Goal: Check status: Check status

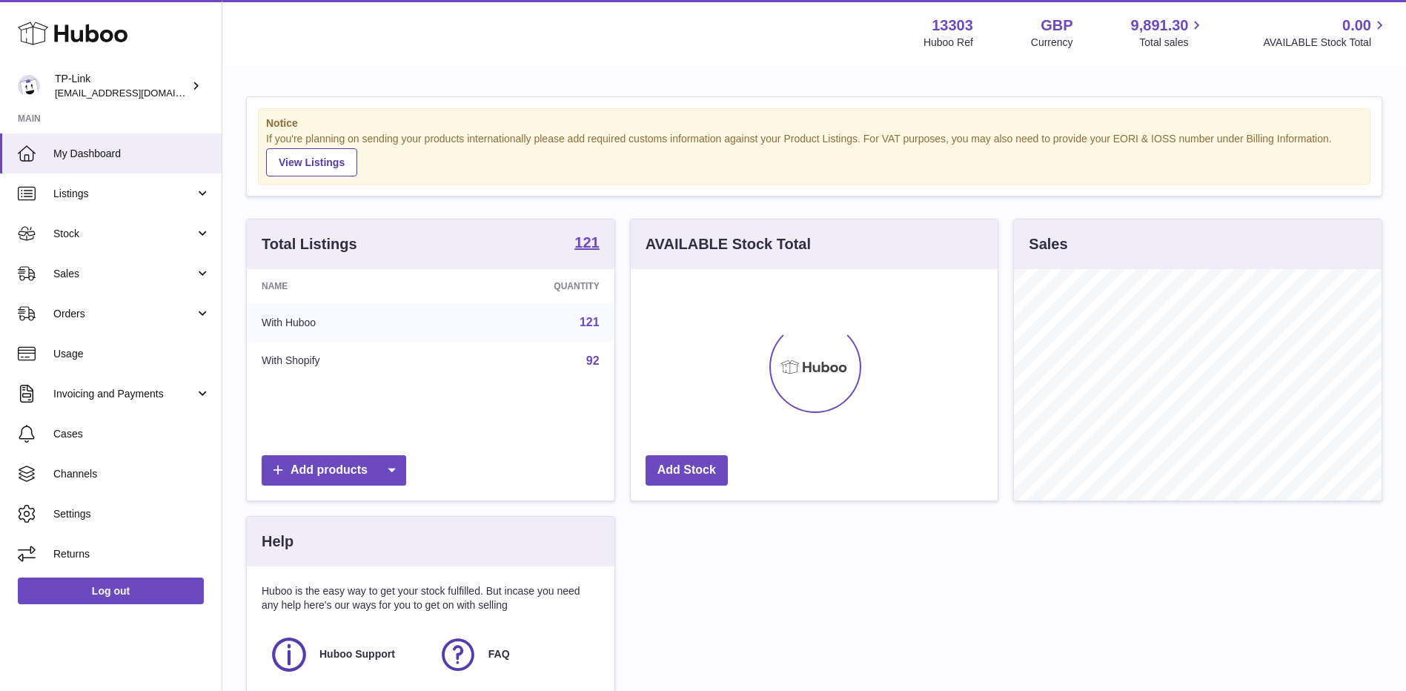
scroll to position [231, 367]
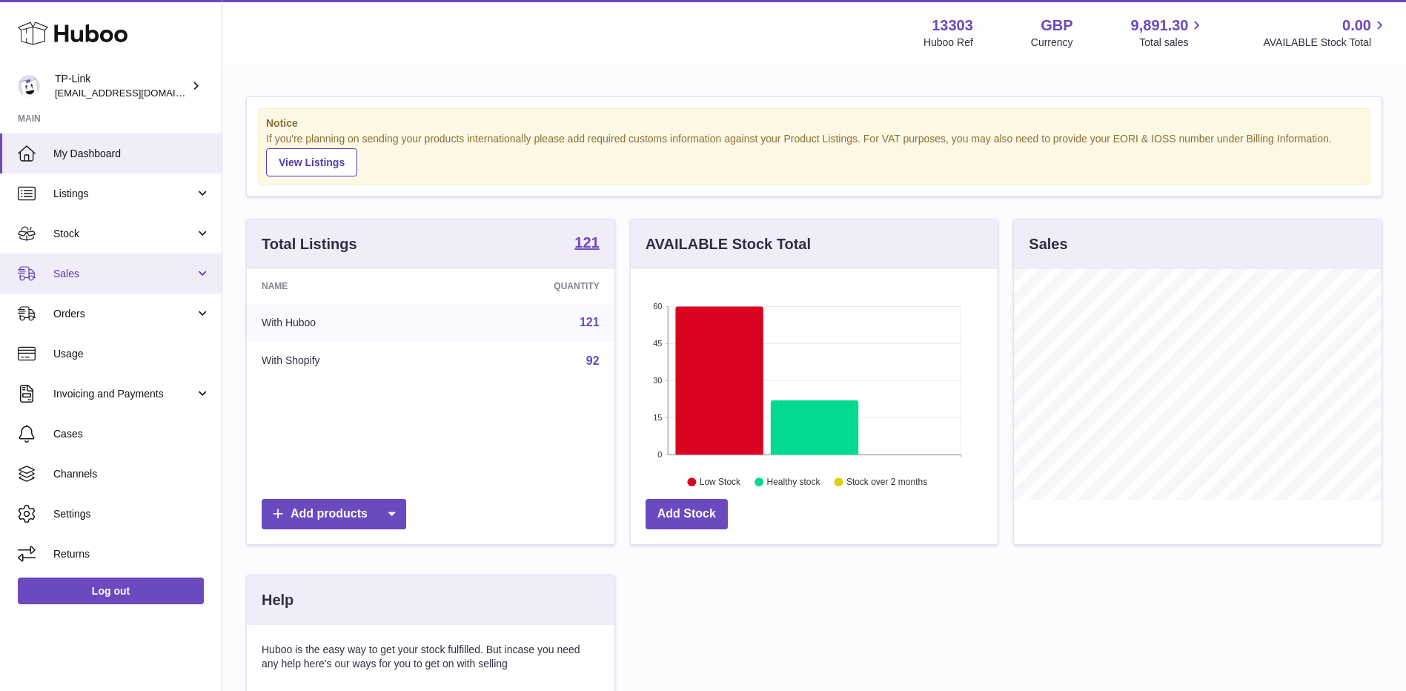
click at [85, 282] on link "Sales" at bounding box center [111, 273] width 222 height 40
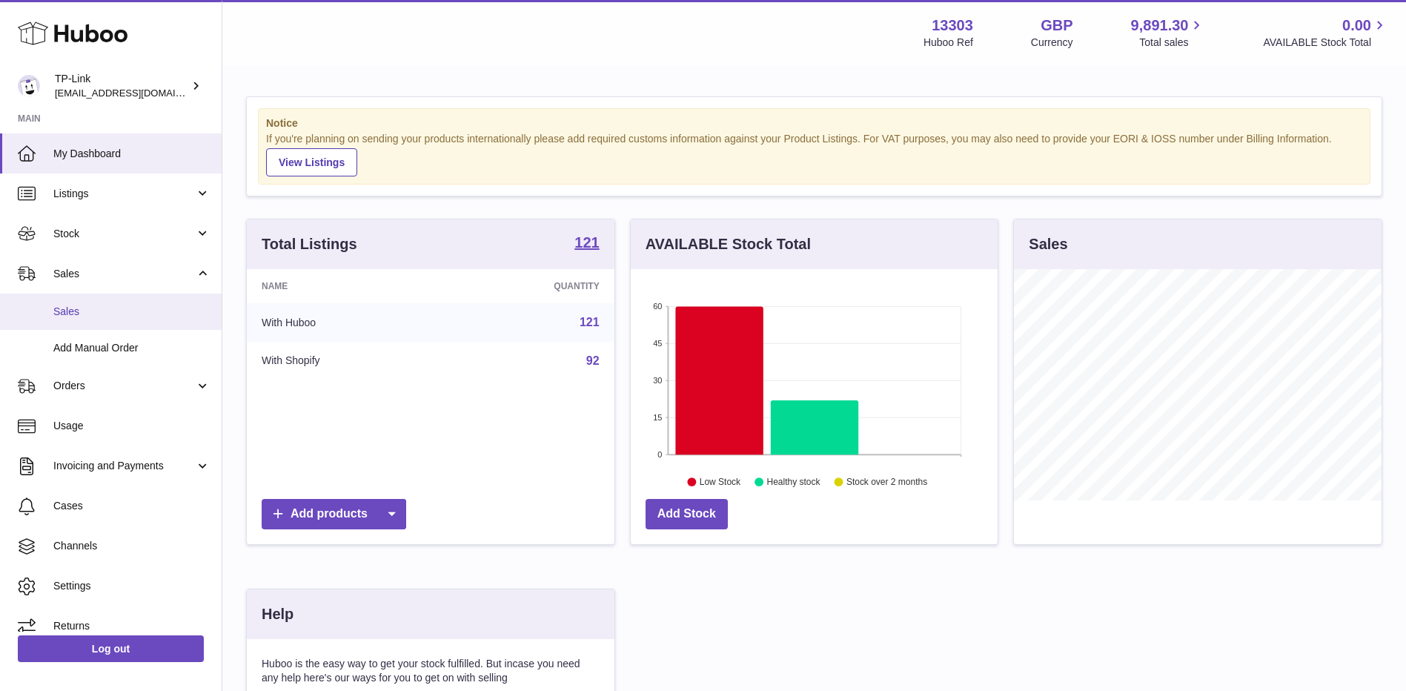
click at [85, 305] on span "Sales" at bounding box center [131, 312] width 157 height 14
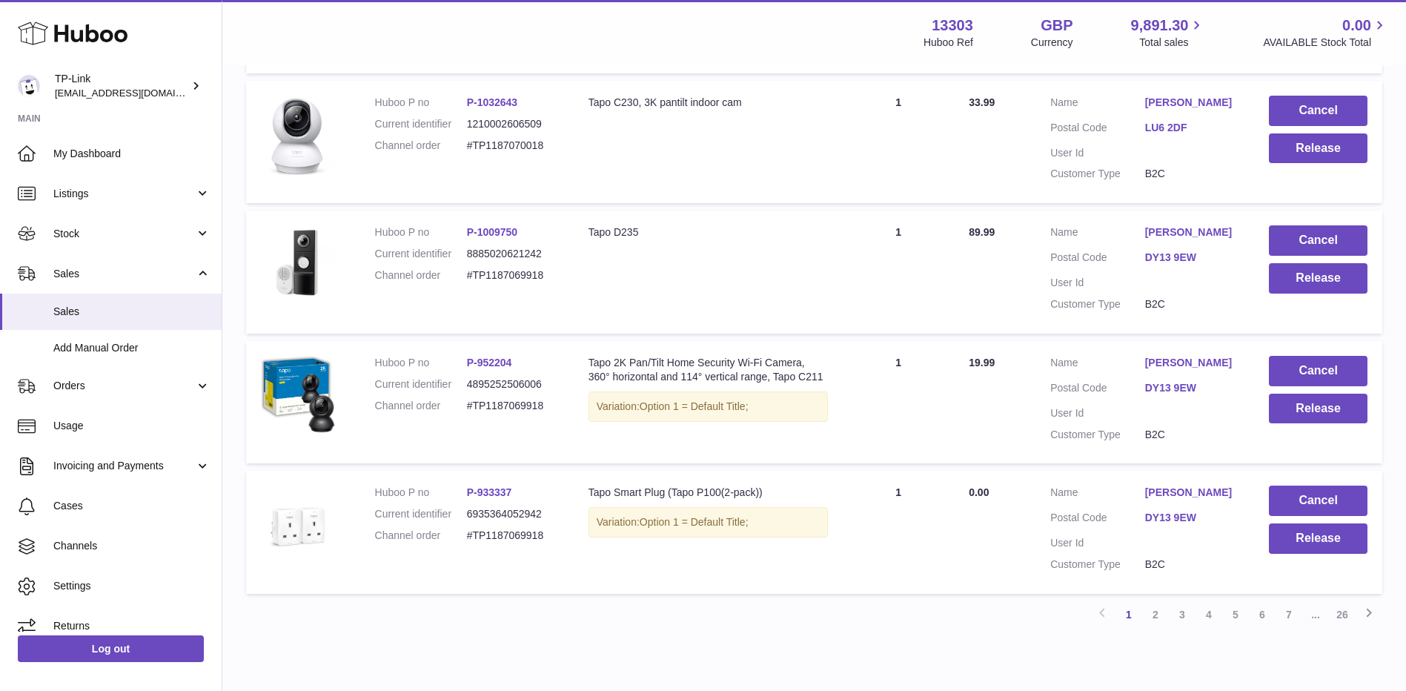
scroll to position [1137, 0]
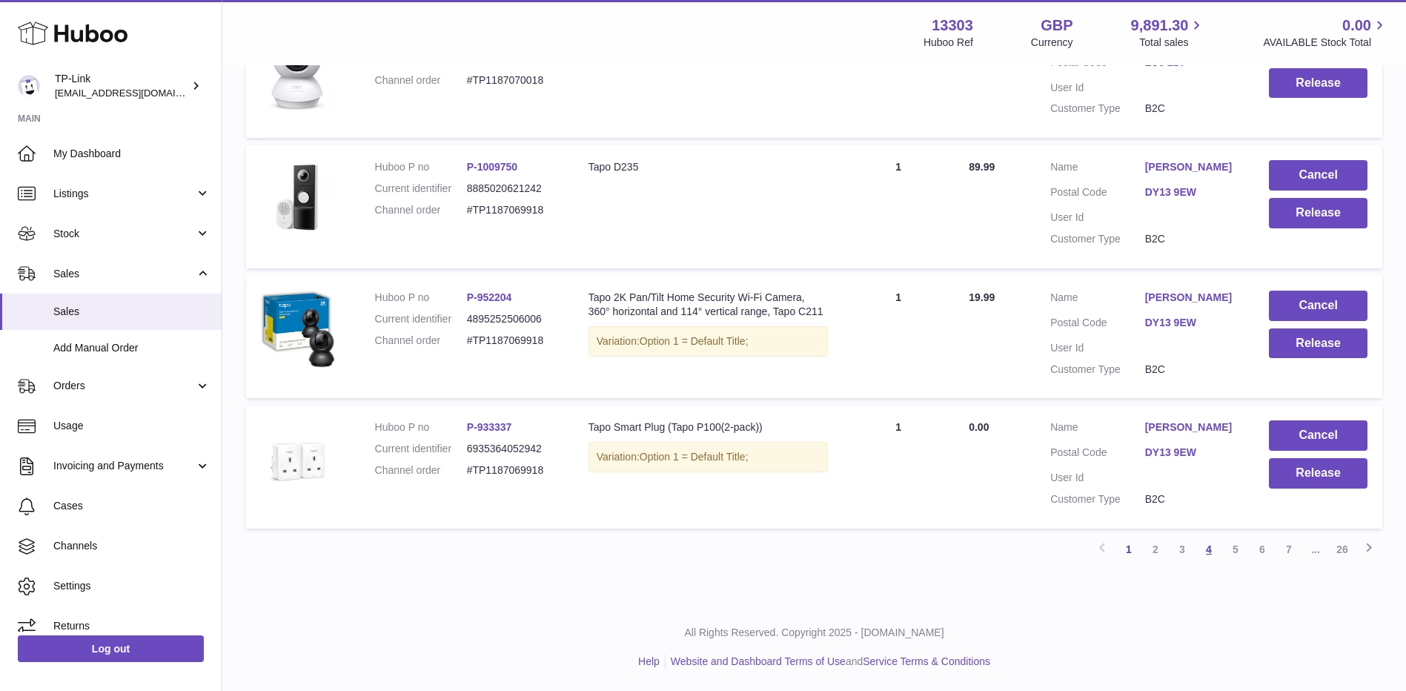
click at [1214, 553] on link "4" at bounding box center [1208, 549] width 27 height 27
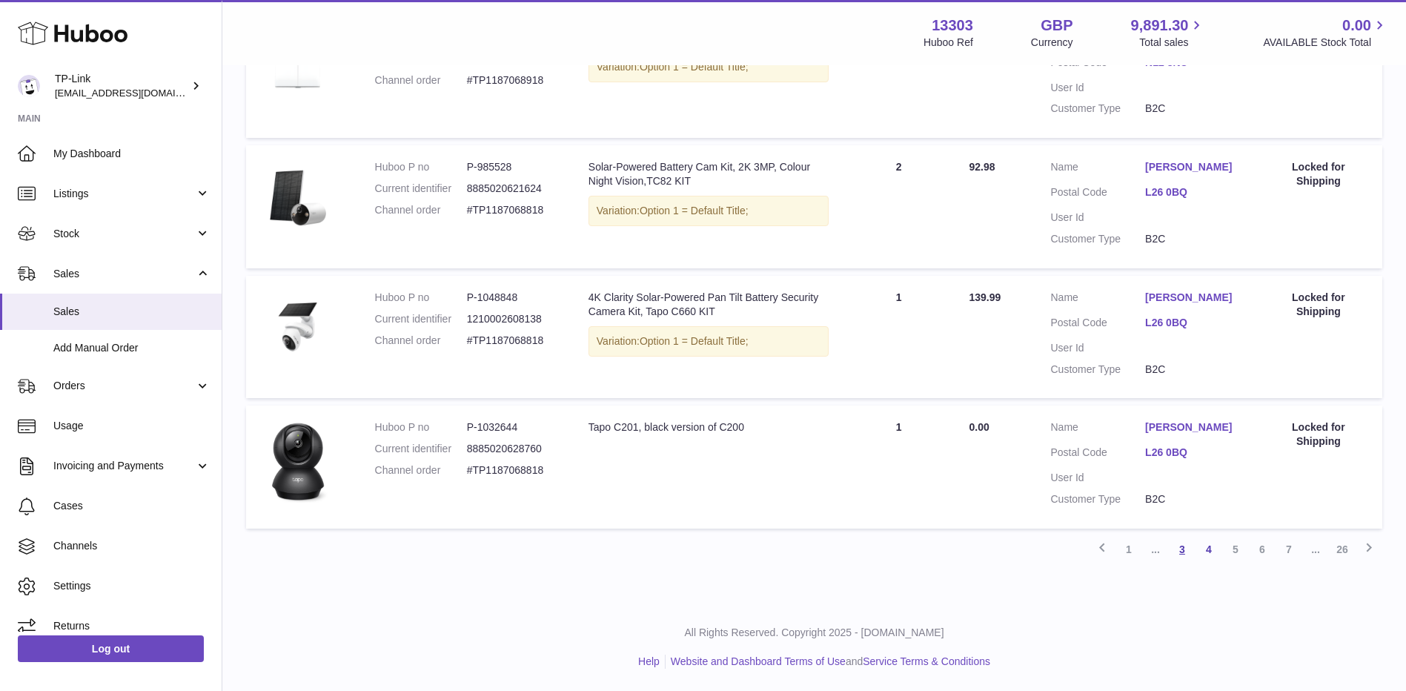
click at [1181, 551] on link "3" at bounding box center [1182, 549] width 27 height 27
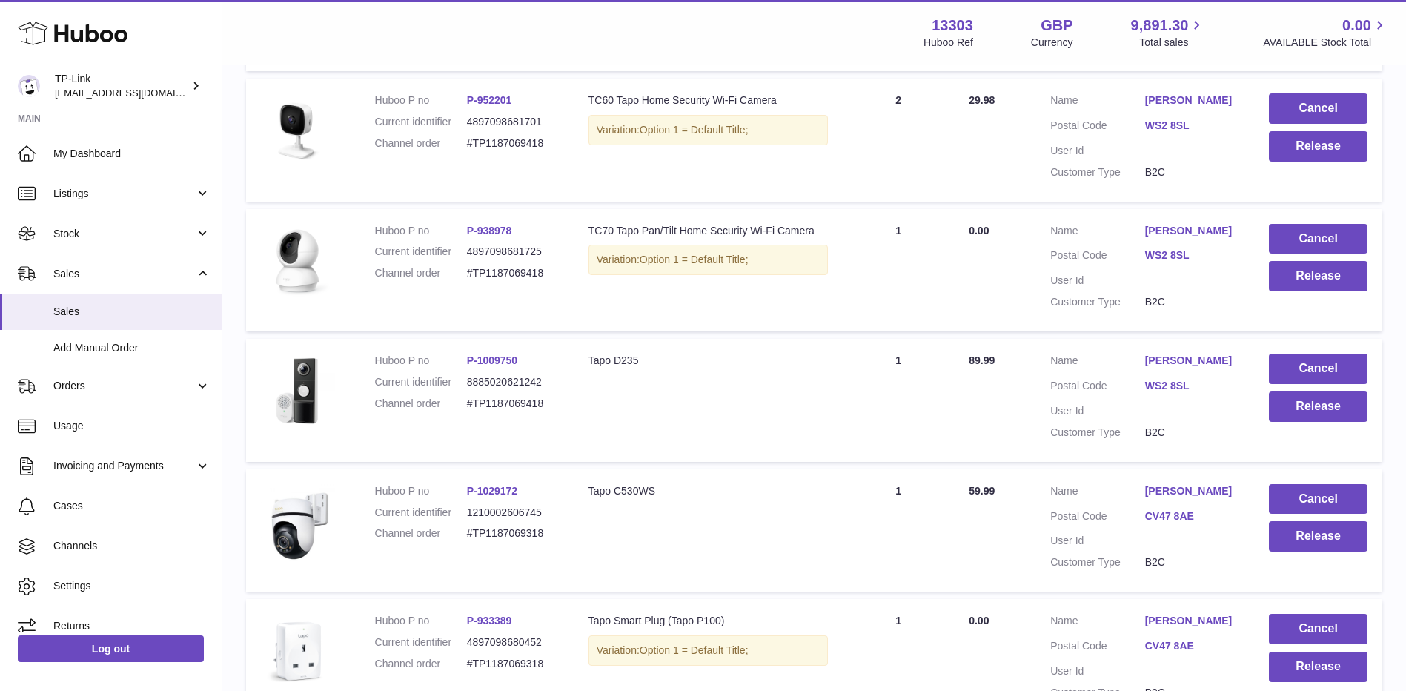
scroll to position [363, 0]
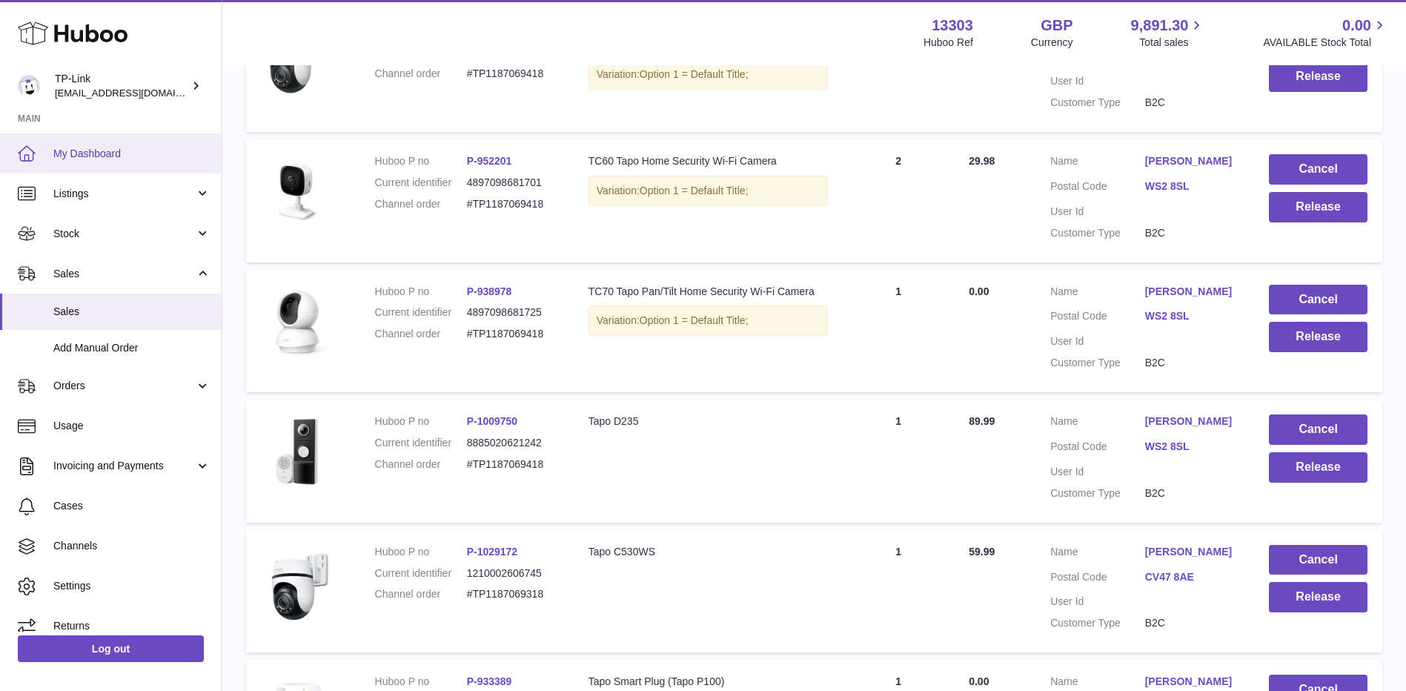
click at [127, 156] on span "My Dashboard" at bounding box center [131, 154] width 157 height 14
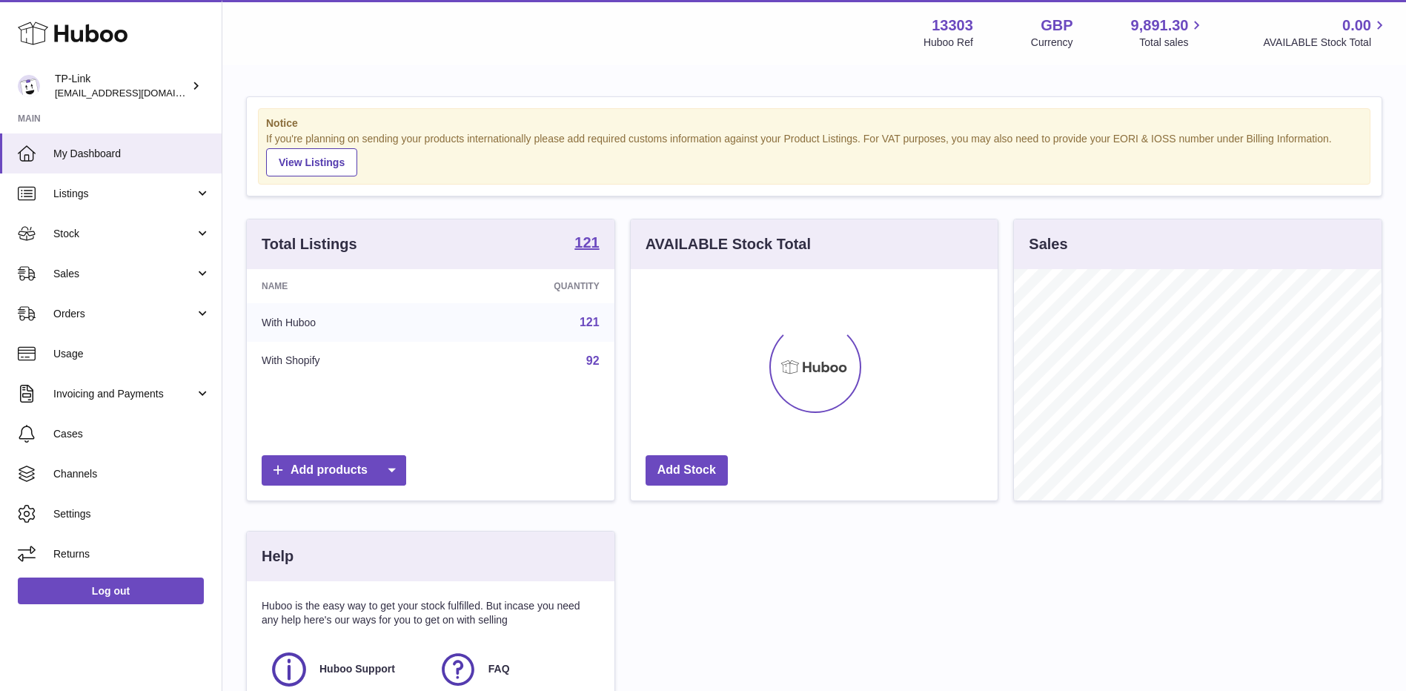
scroll to position [231, 367]
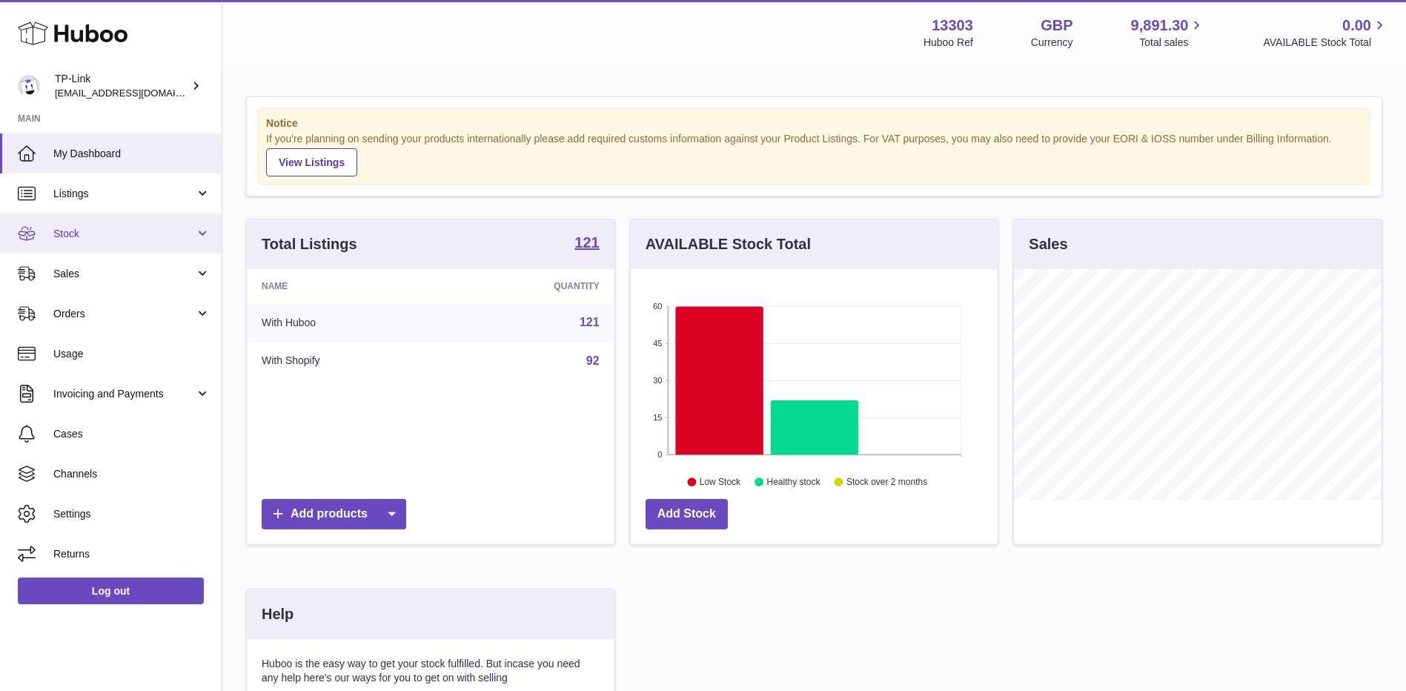
click at [134, 234] on span "Stock" at bounding box center [124, 234] width 142 height 14
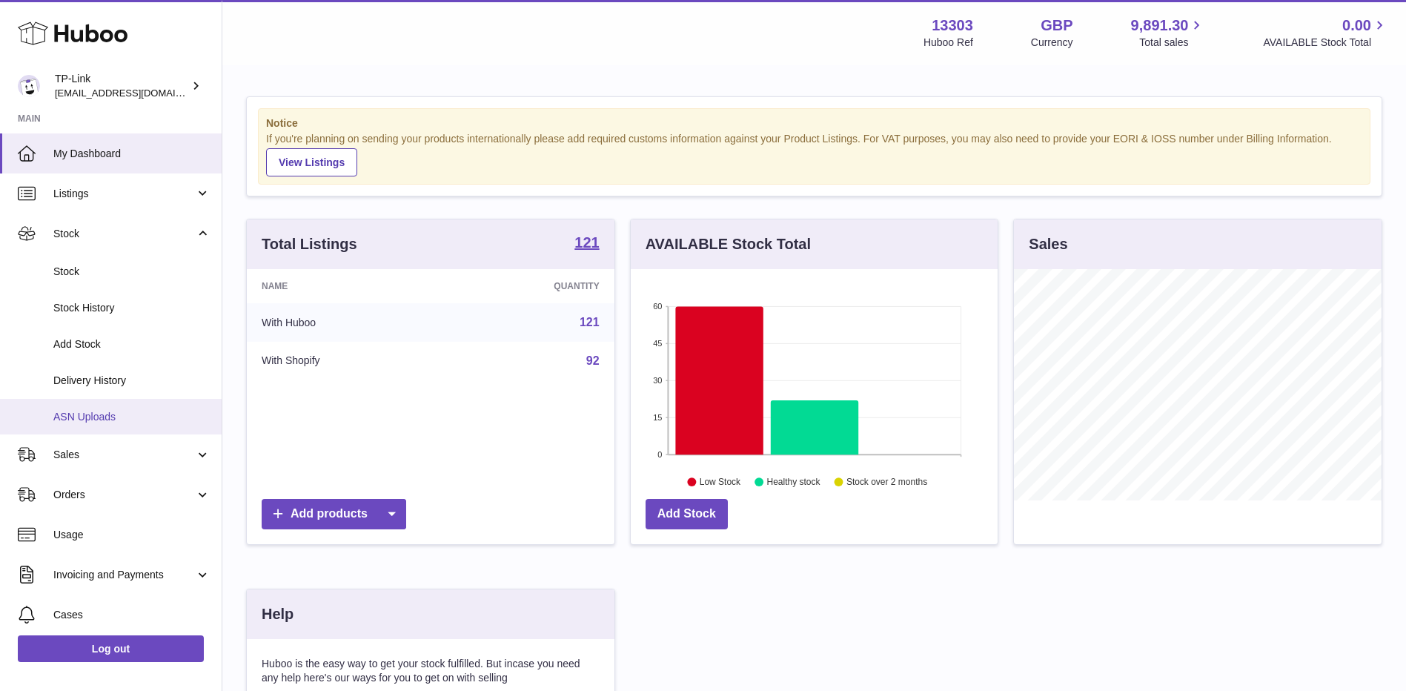
click at [116, 421] on span "ASN Uploads" at bounding box center [131, 417] width 157 height 14
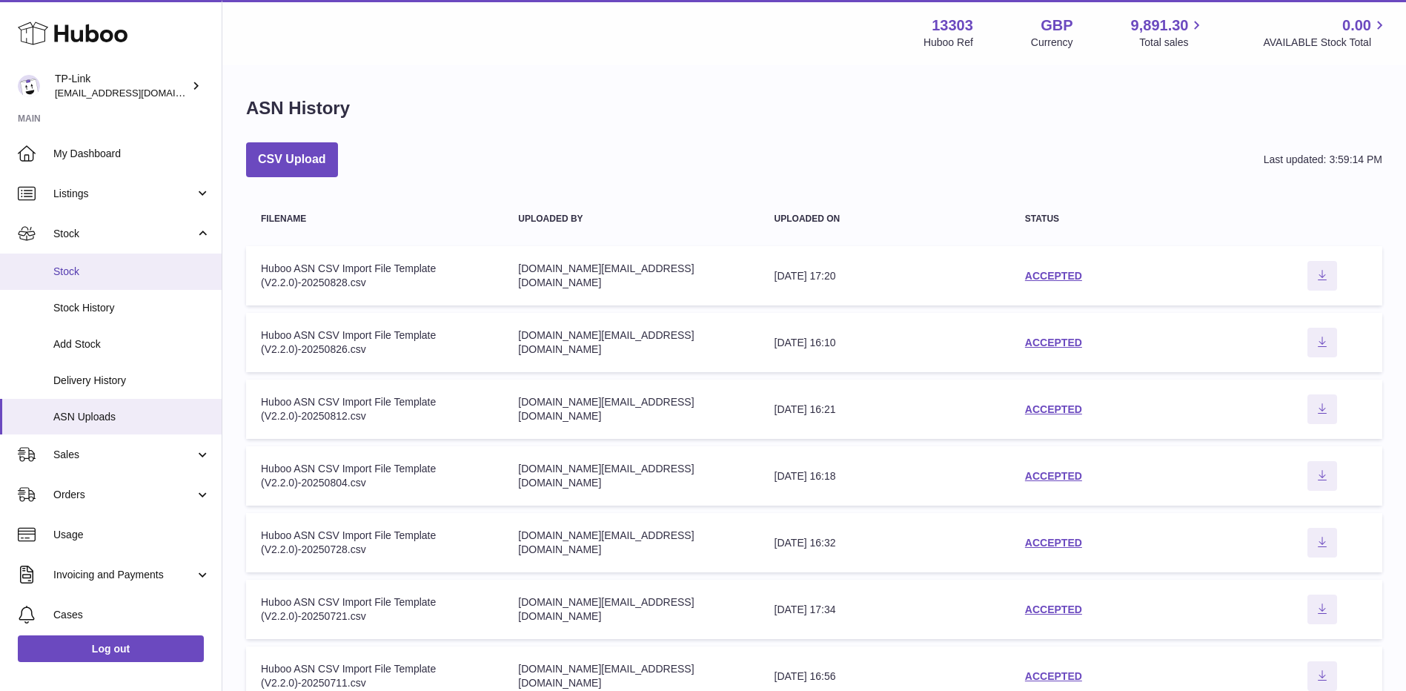
click at [87, 265] on span "Stock" at bounding box center [131, 272] width 157 height 14
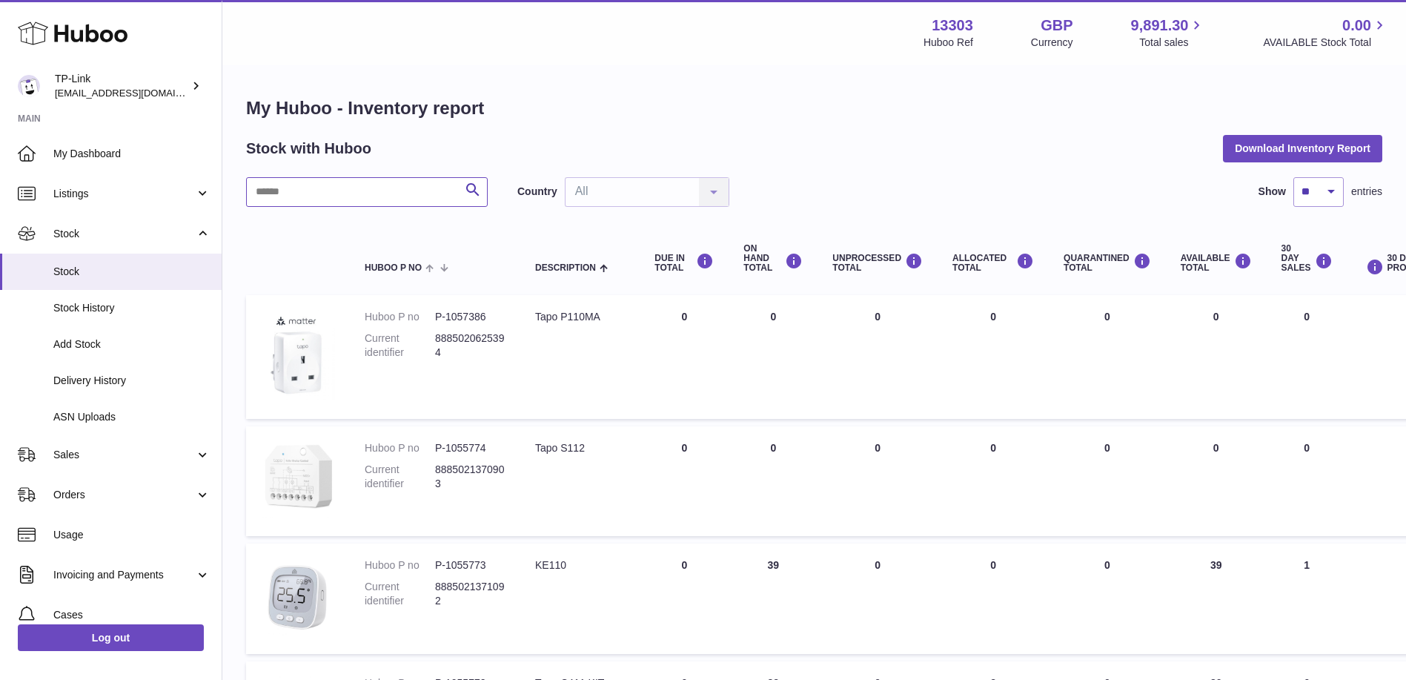
click at [336, 182] on input "text" at bounding box center [367, 192] width 242 height 30
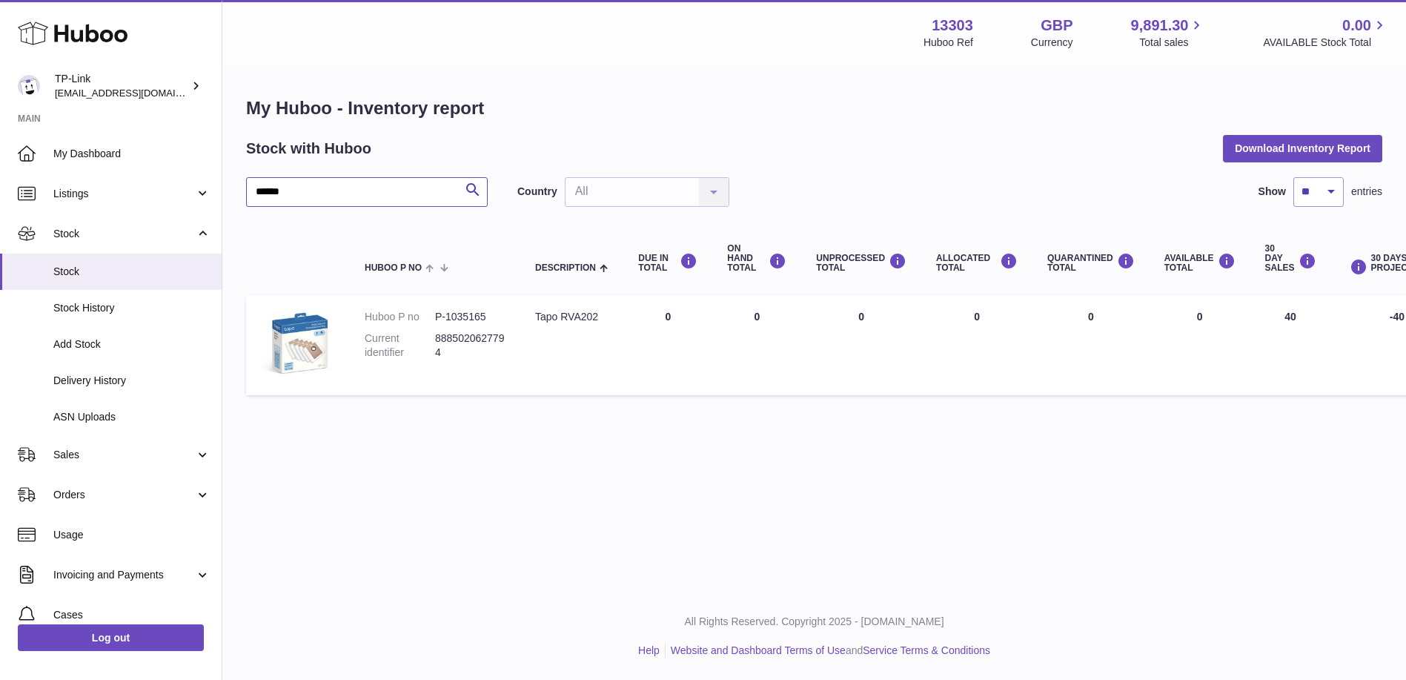
drag, startPoint x: 310, startPoint y: 198, endPoint x: 249, endPoint y: 198, distance: 61.5
click at [250, 198] on input "******" at bounding box center [367, 192] width 242 height 30
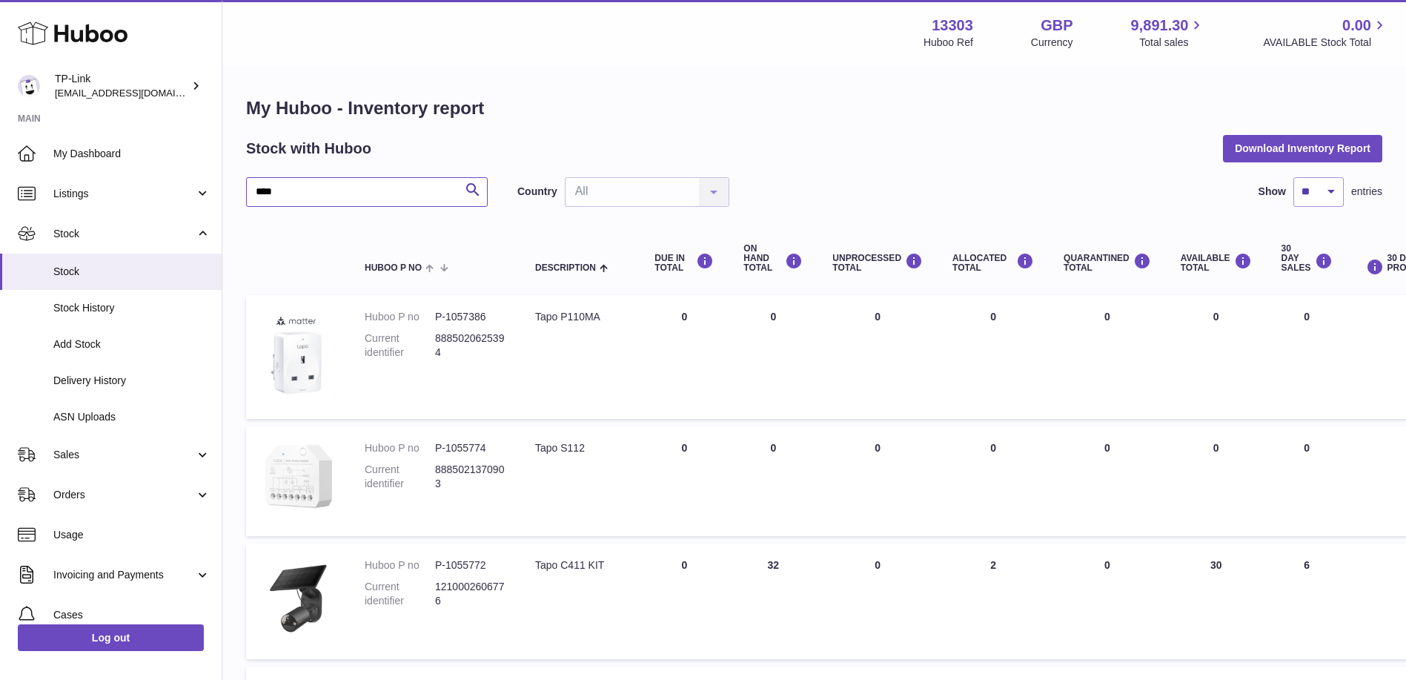
click at [321, 190] on input "****" at bounding box center [367, 192] width 242 height 30
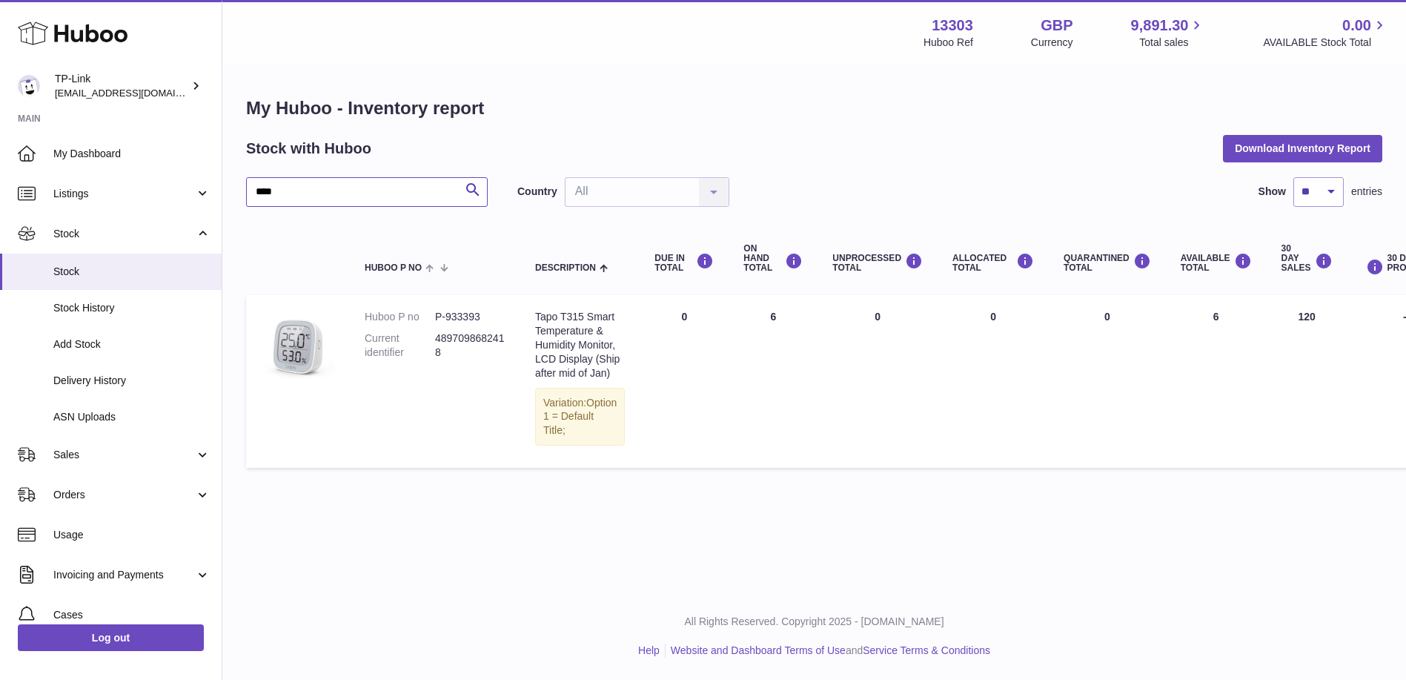
type input "****"
click at [103, 456] on span "Sales" at bounding box center [124, 455] width 142 height 14
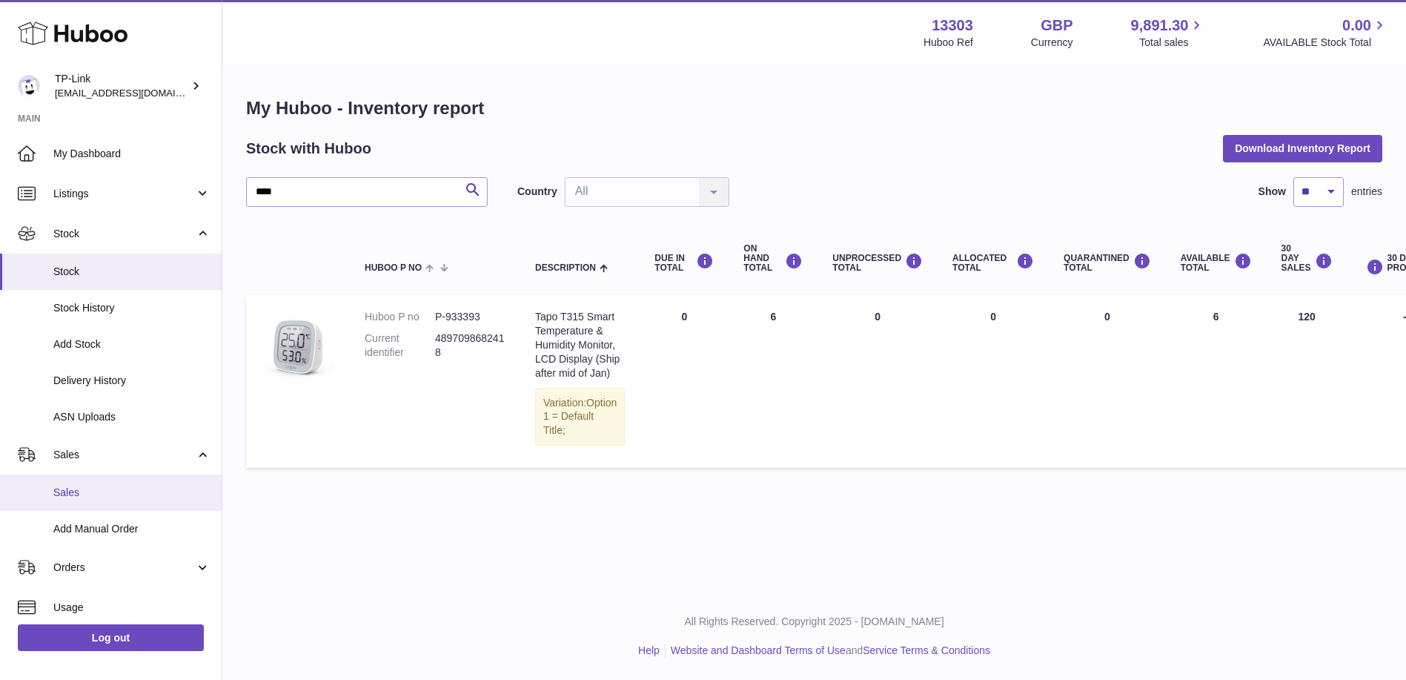
click at [88, 488] on span "Sales" at bounding box center [131, 492] width 157 height 14
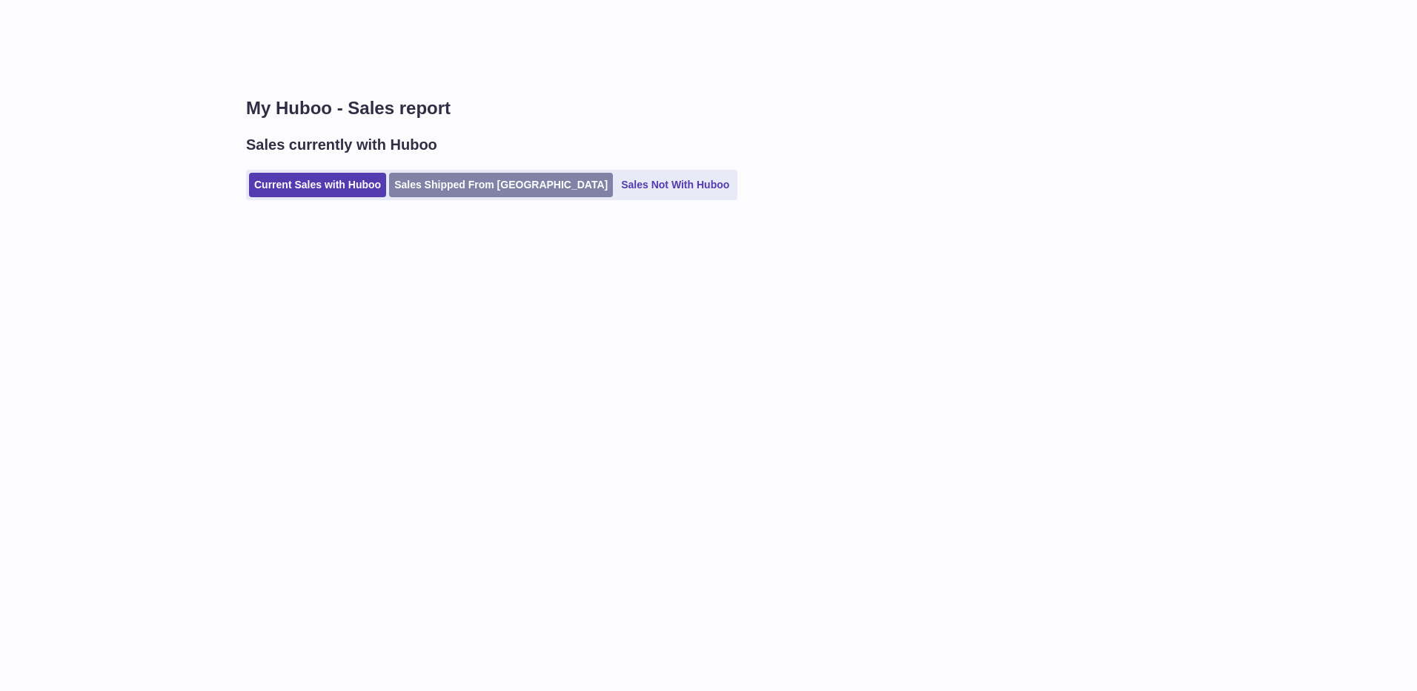
click at [454, 190] on link "Sales Shipped From Huboo" at bounding box center [501, 185] width 224 height 24
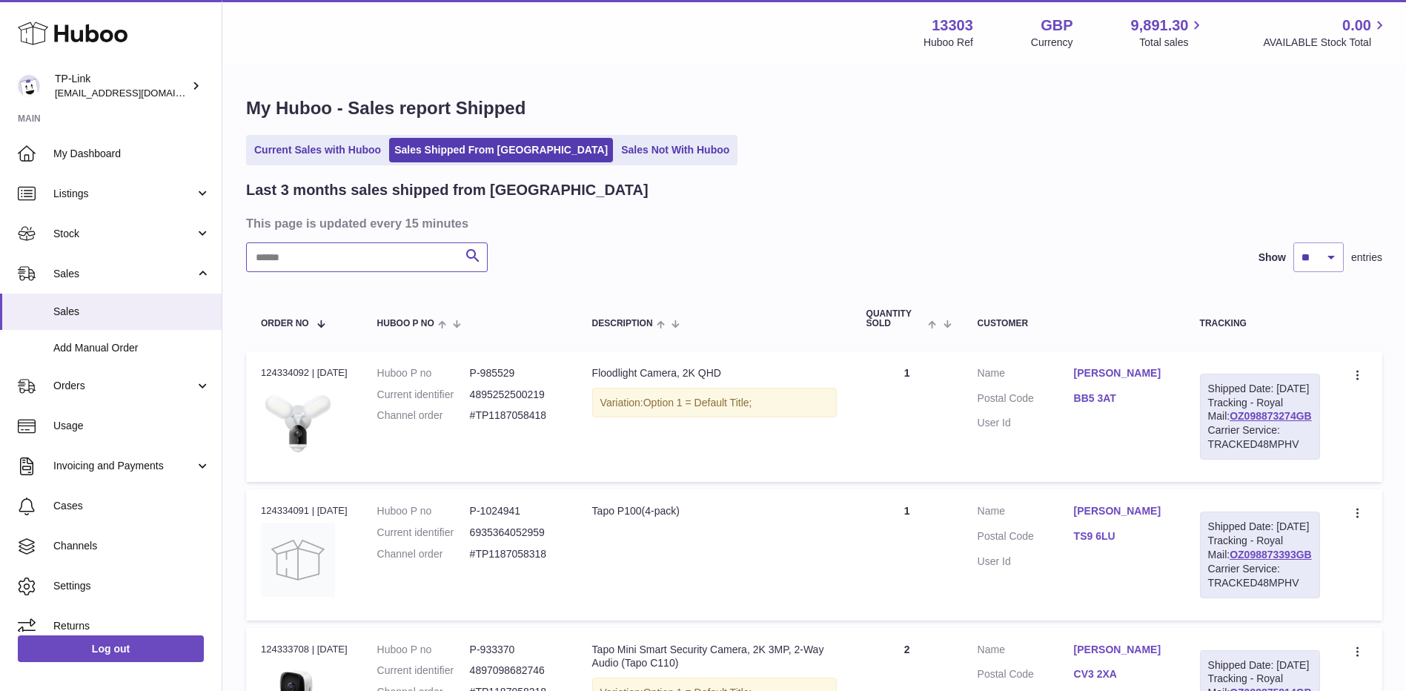
click at [396, 257] on input "text" at bounding box center [367, 257] width 242 height 30
paste input "**********"
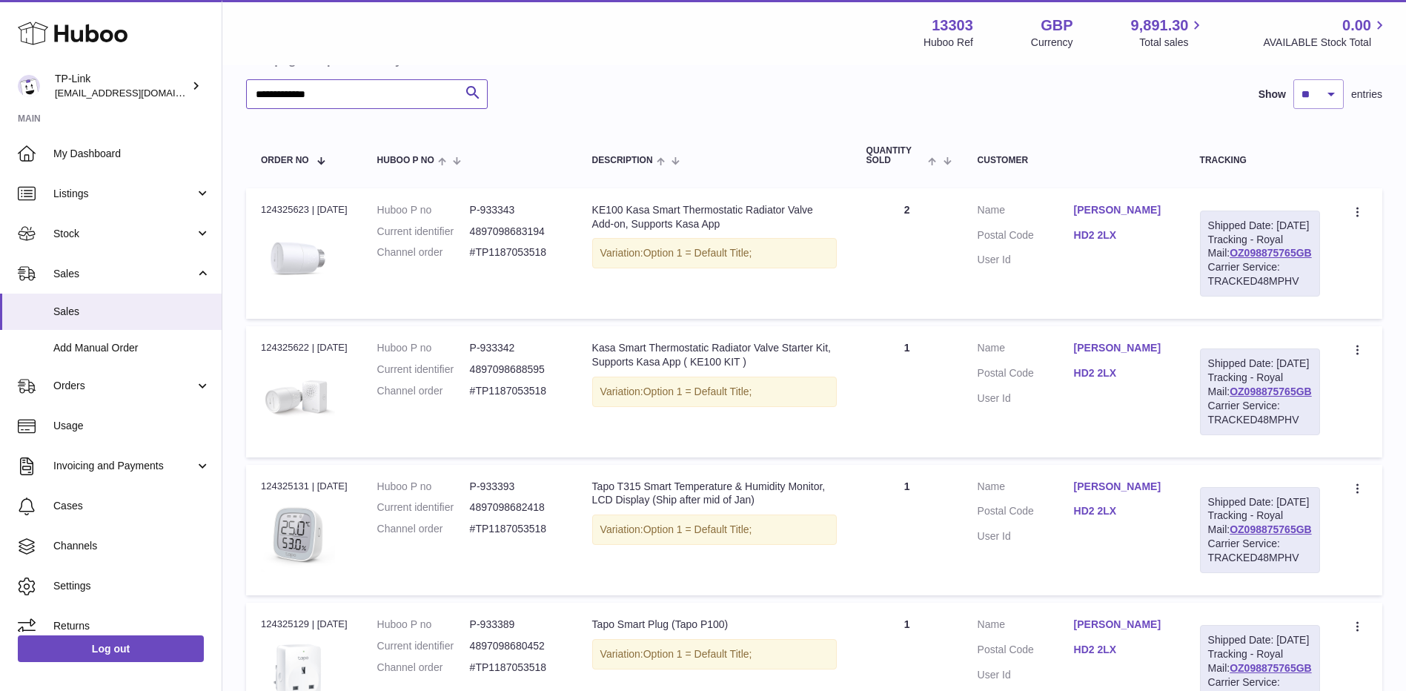
scroll to position [164, 0]
type input "**********"
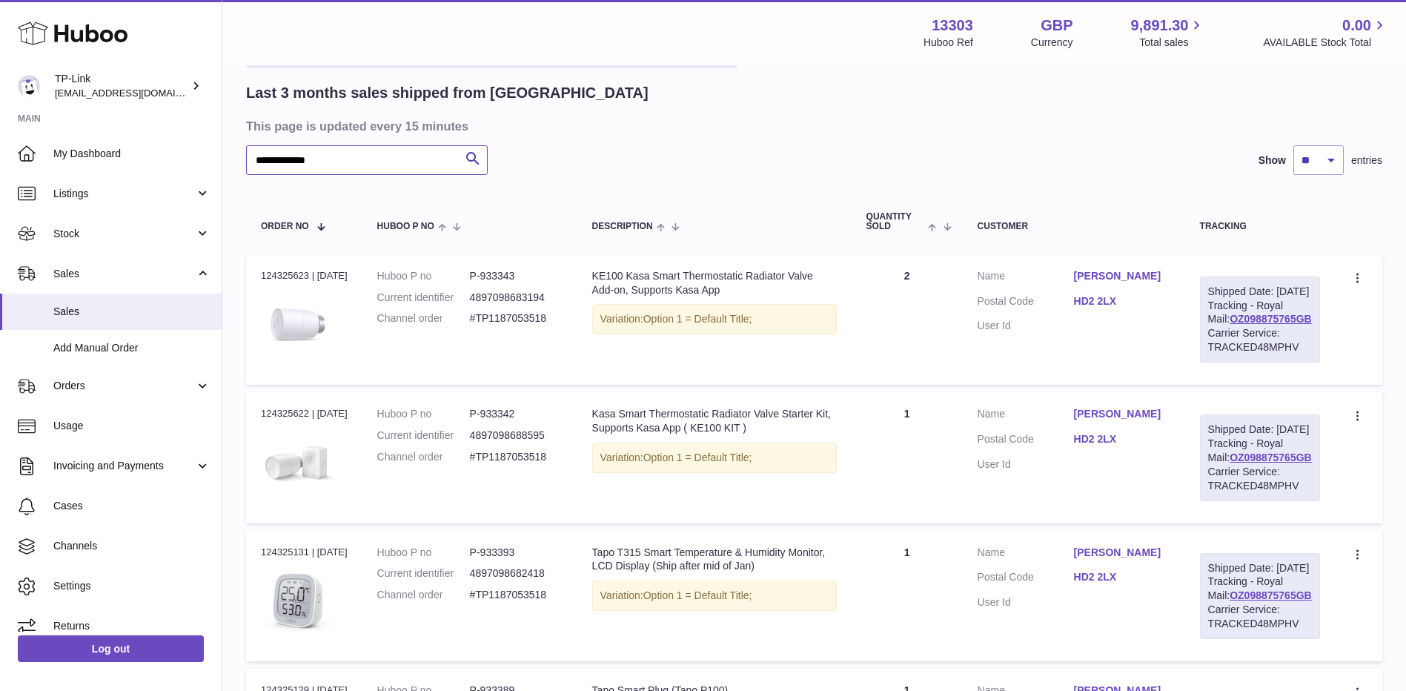
scroll to position [16, 0]
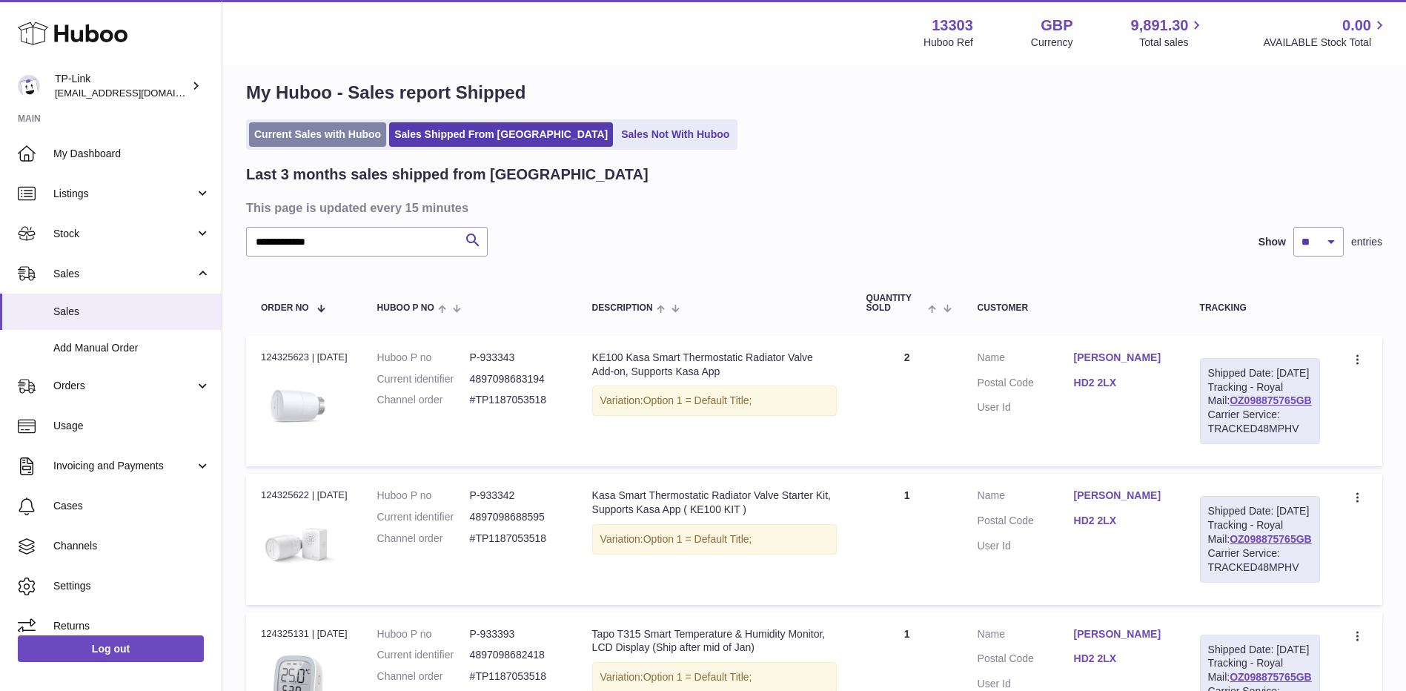
click at [325, 135] on link "Current Sales with Huboo" at bounding box center [317, 134] width 137 height 24
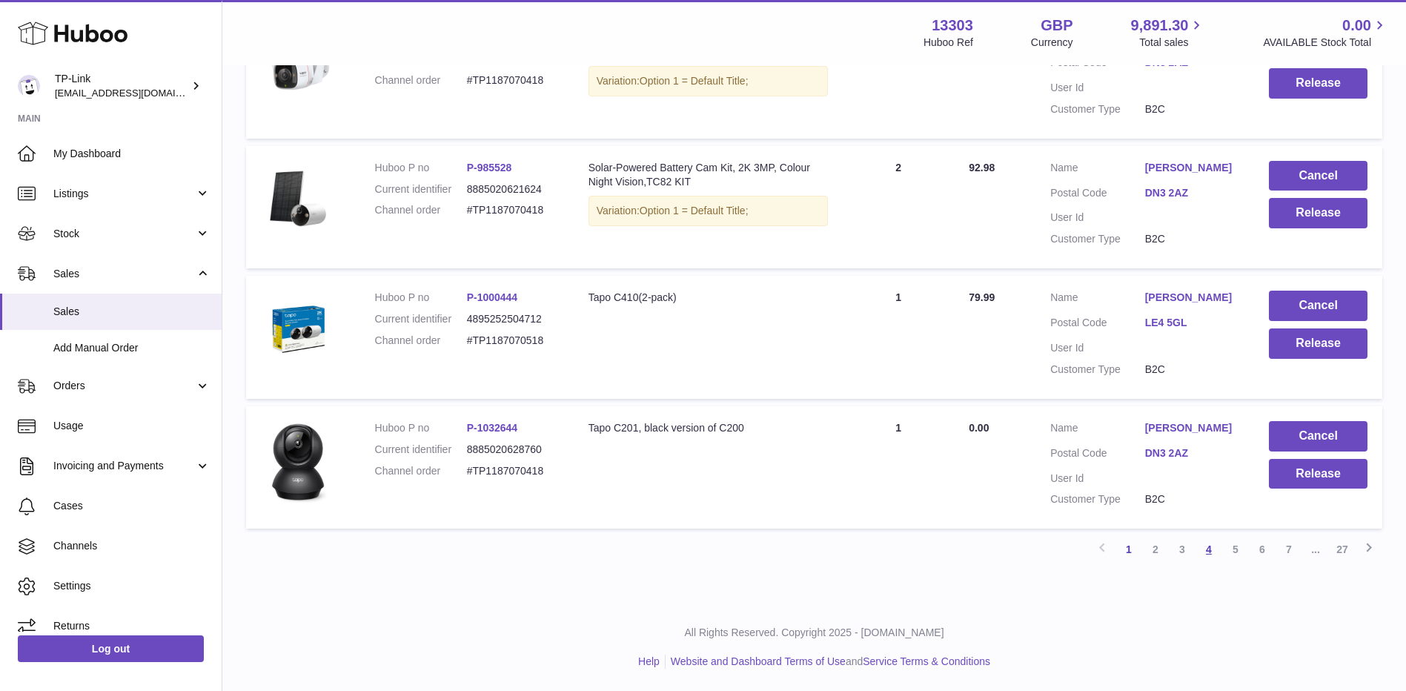
click at [1206, 548] on link "4" at bounding box center [1208, 549] width 27 height 27
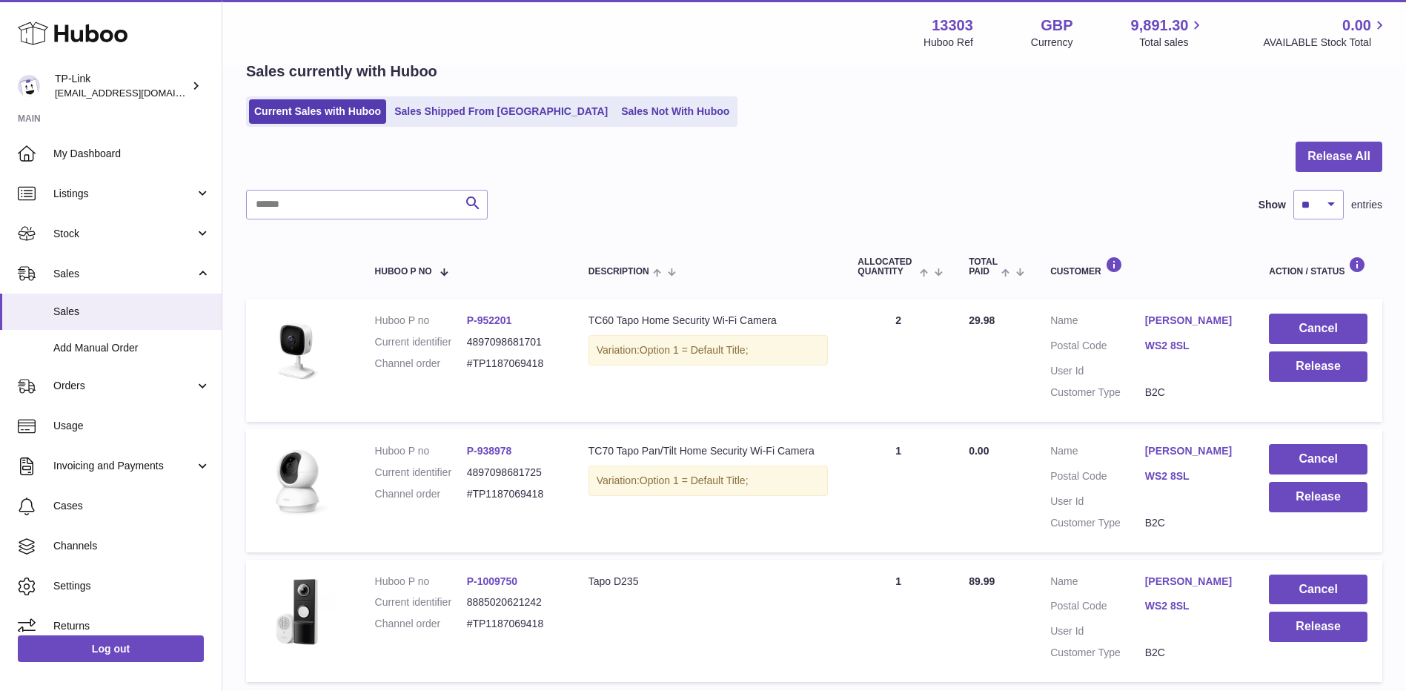
scroll to position [74, 0]
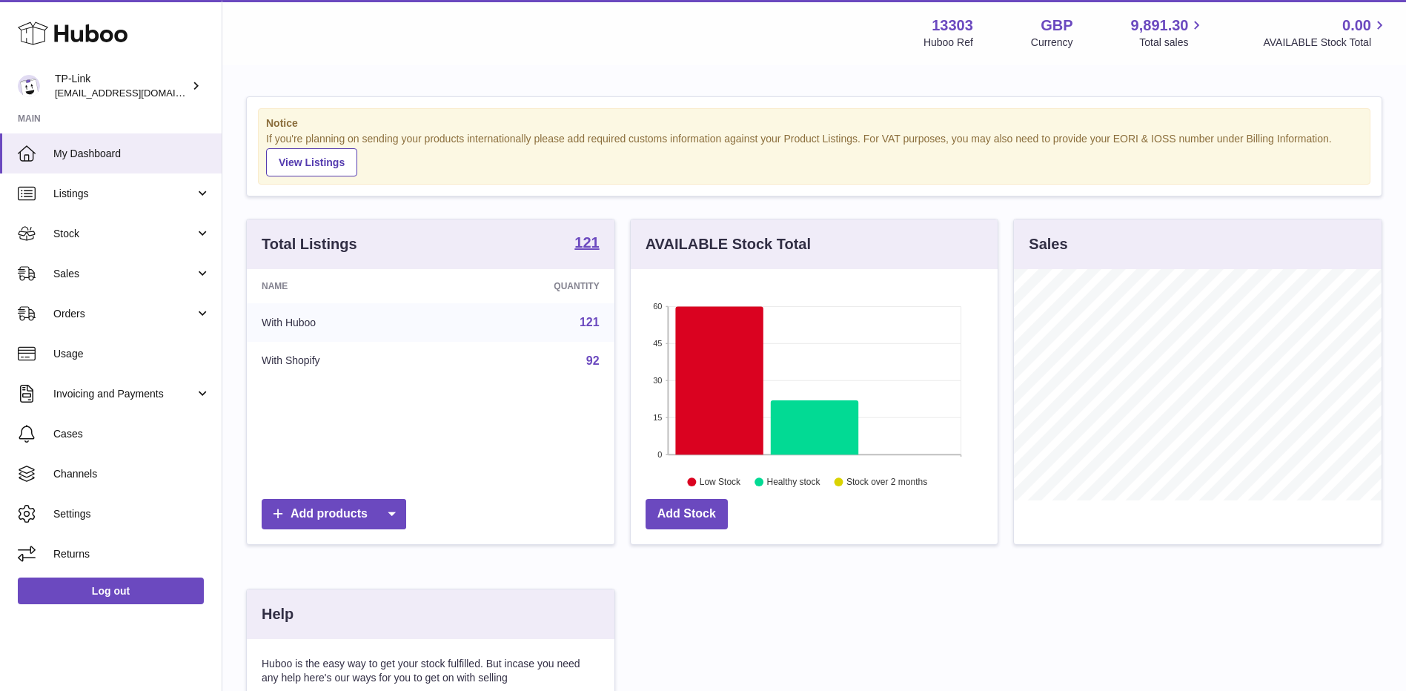
scroll to position [231, 367]
click at [60, 287] on link "Sales" at bounding box center [111, 273] width 222 height 40
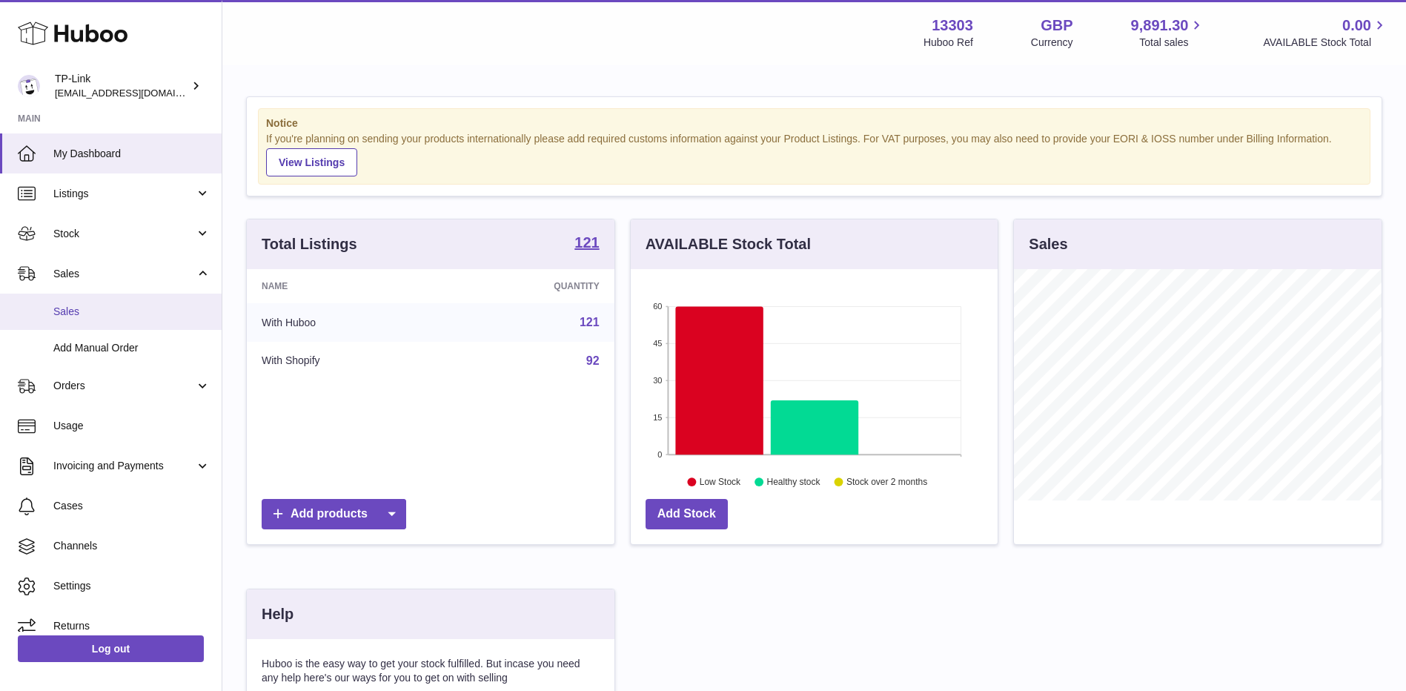
click at [87, 312] on span "Sales" at bounding box center [131, 312] width 157 height 14
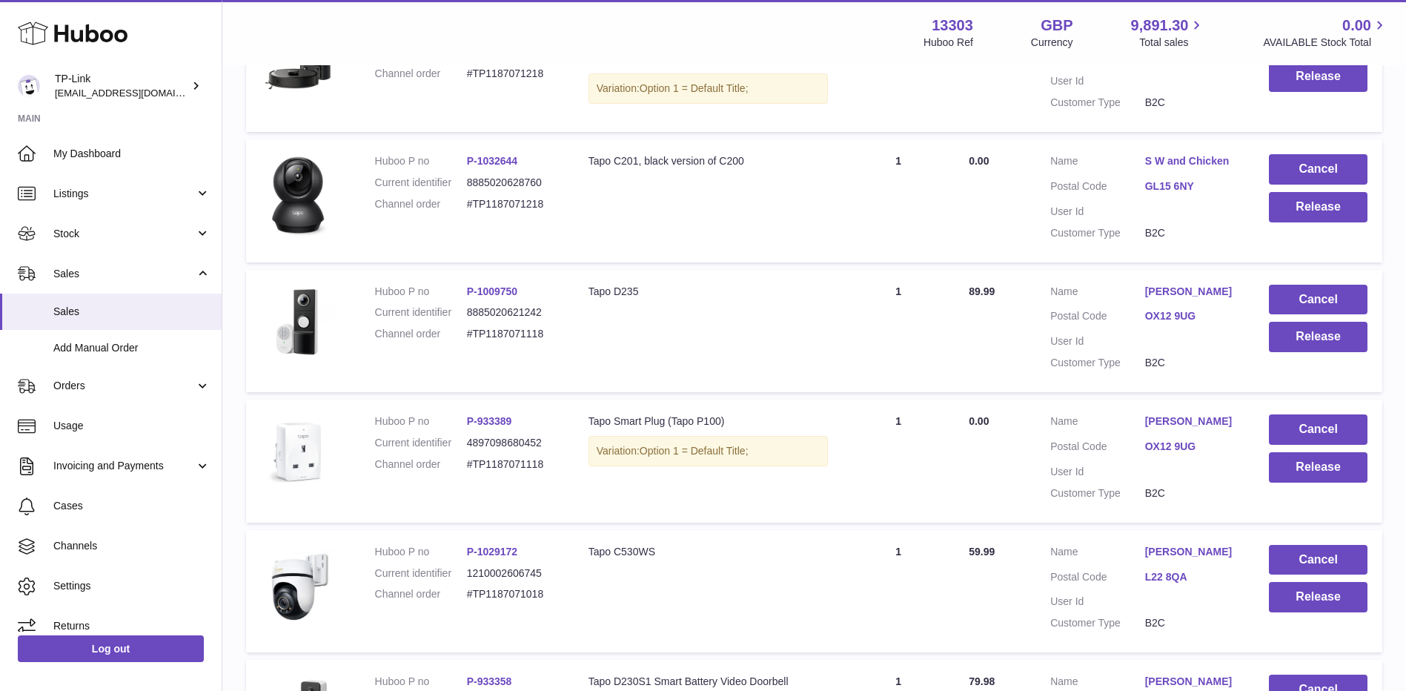
scroll to position [371, 0]
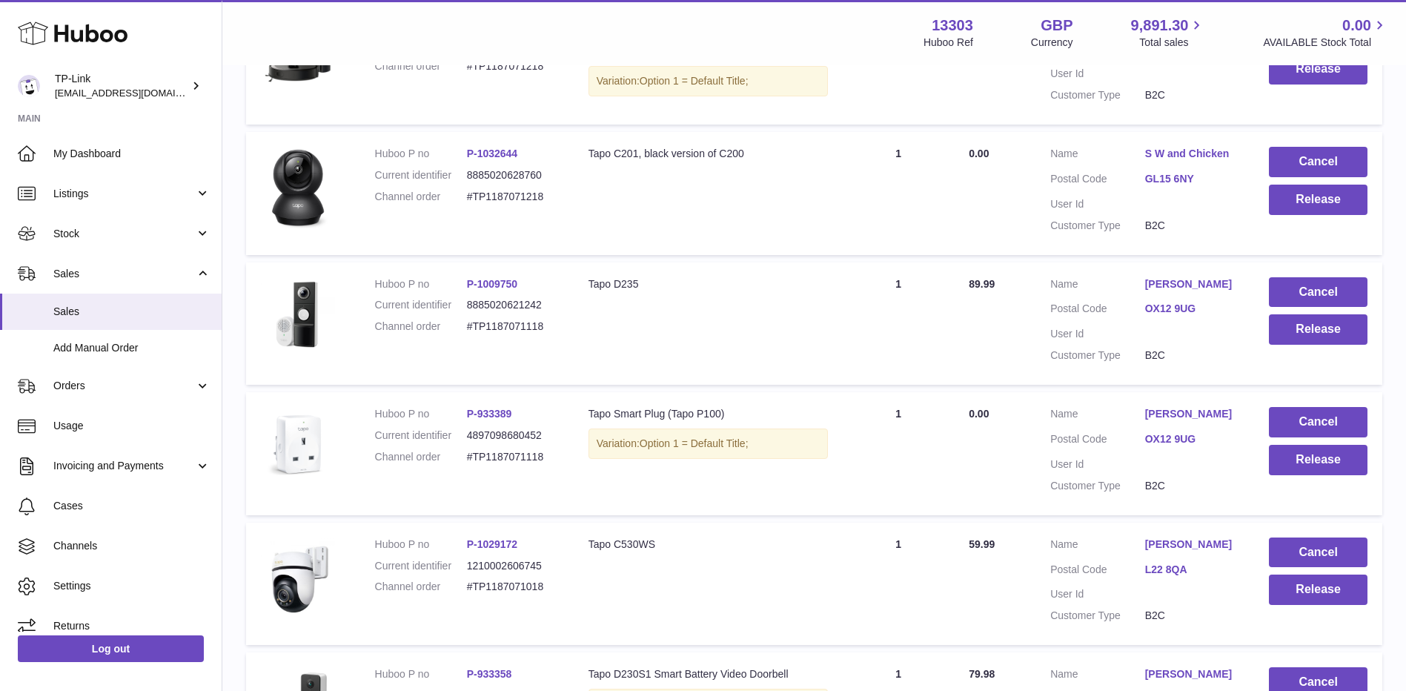
click at [616, 354] on td "Description Tapo D235" at bounding box center [709, 323] width 270 height 123
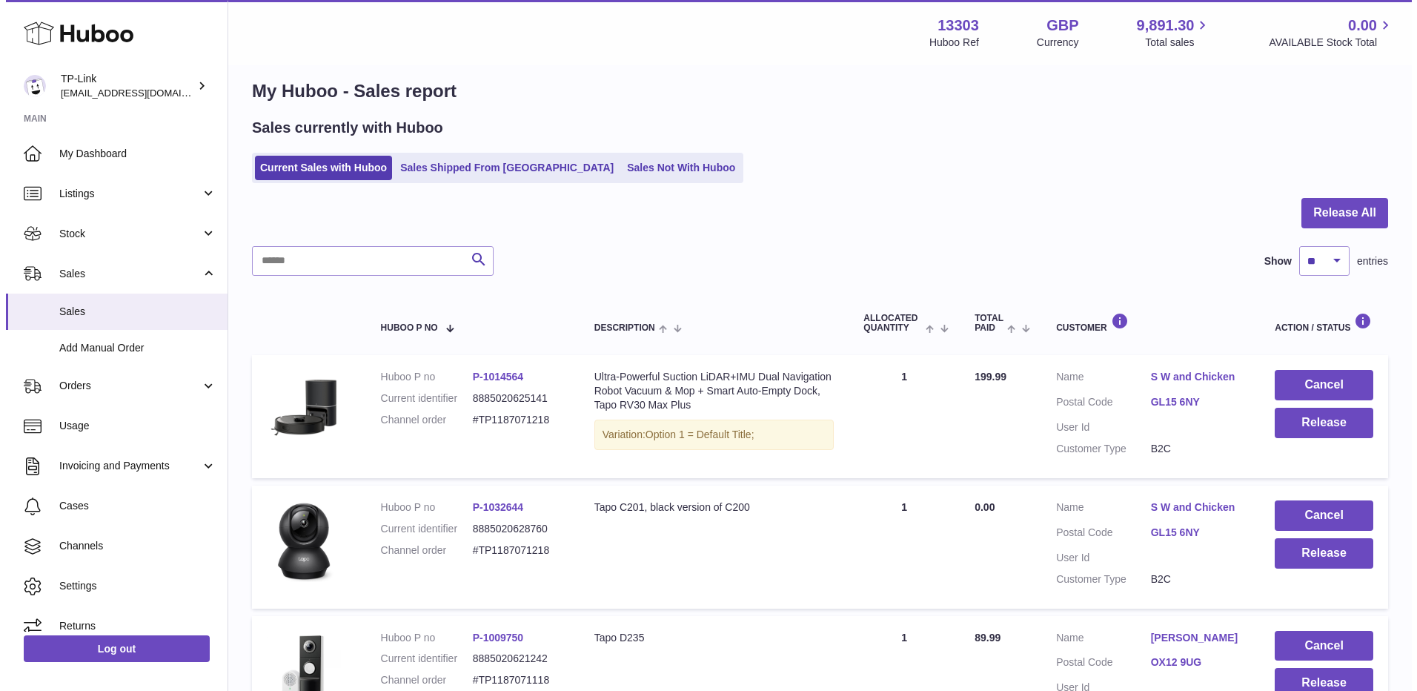
scroll to position [0, 0]
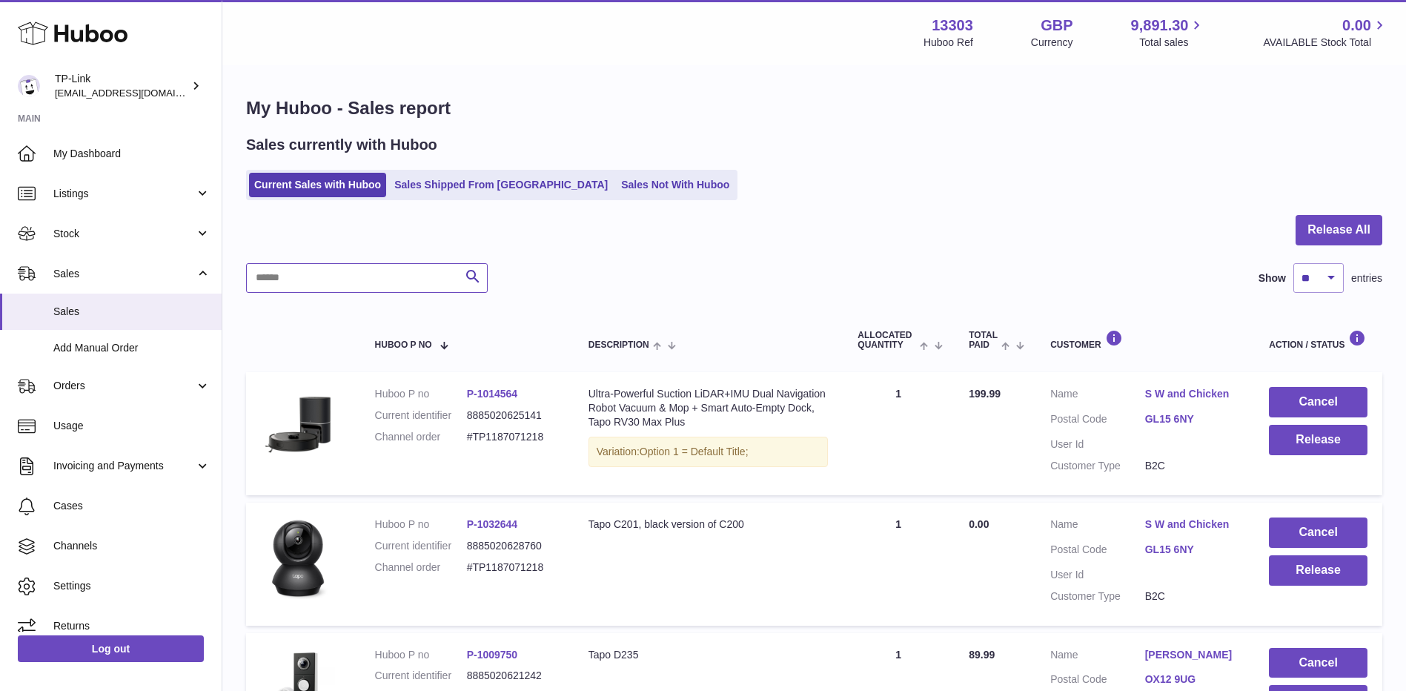
click at [365, 276] on input "text" at bounding box center [367, 278] width 242 height 30
paste input "**********"
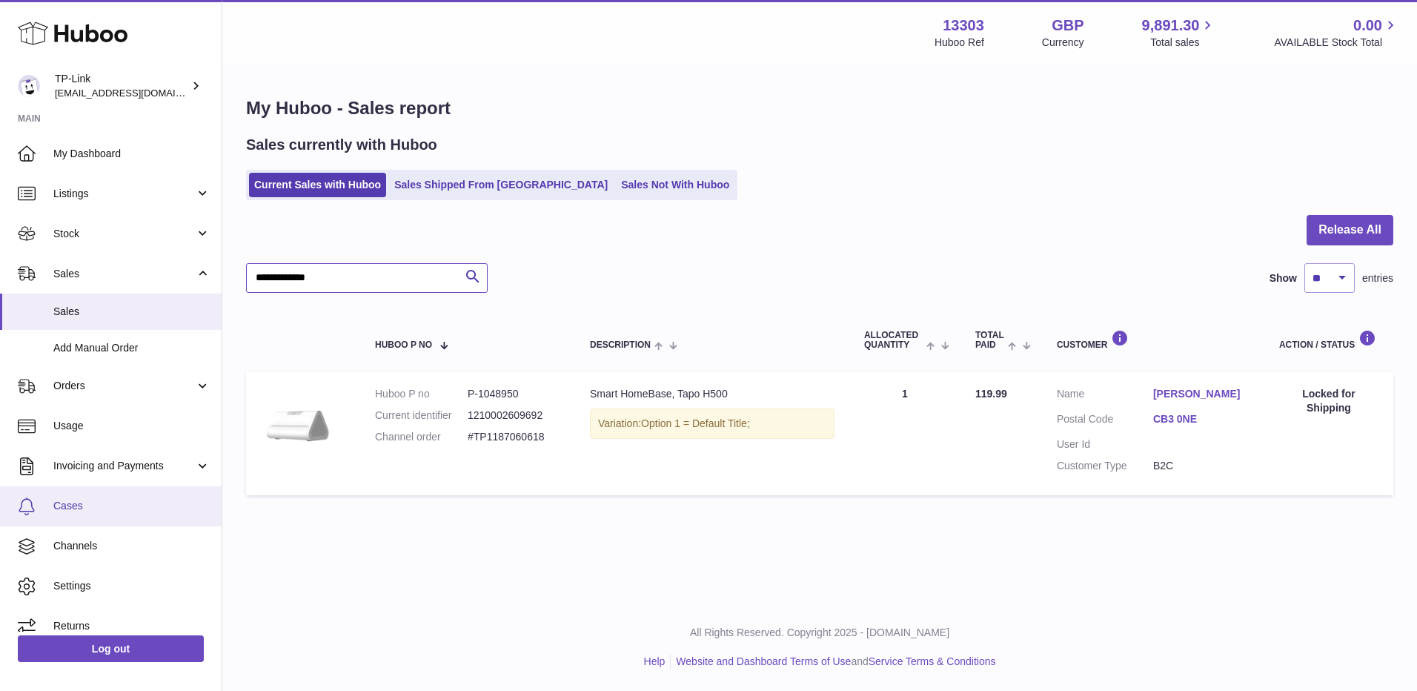
type input "**********"
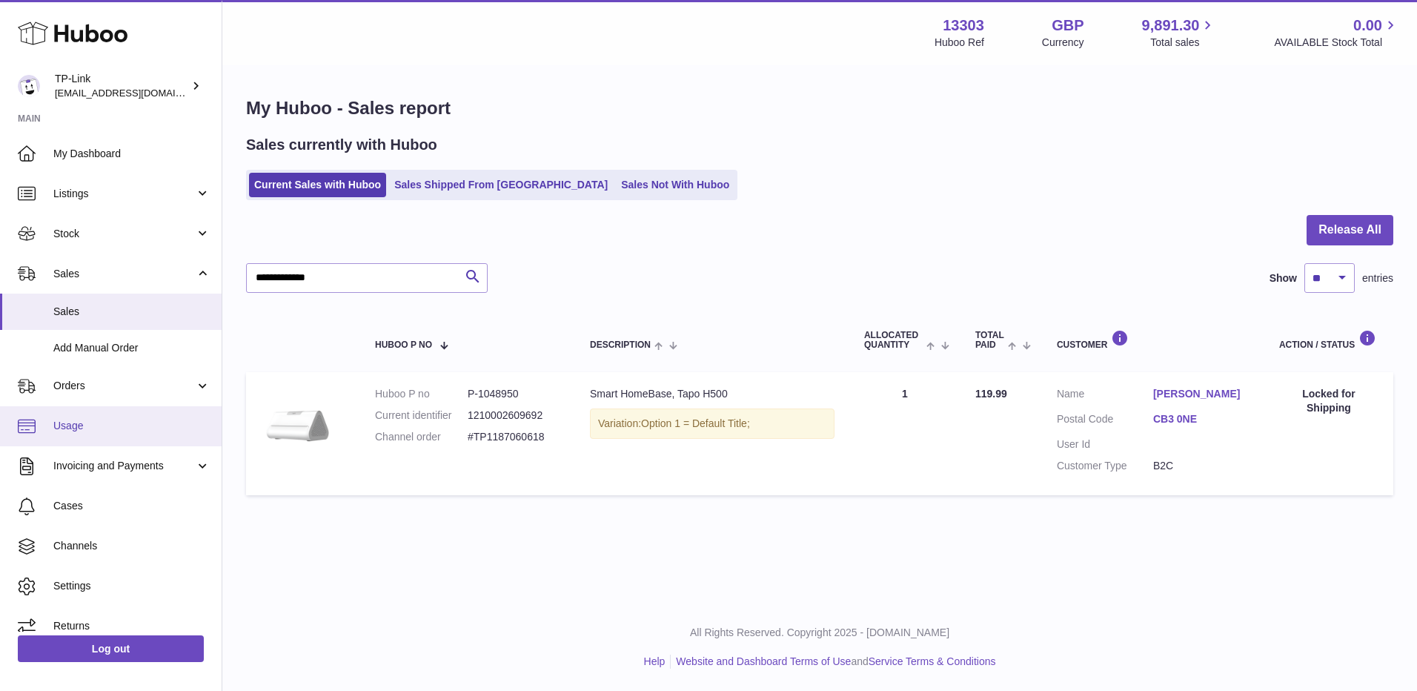
click at [118, 422] on span "Usage" at bounding box center [131, 426] width 157 height 14
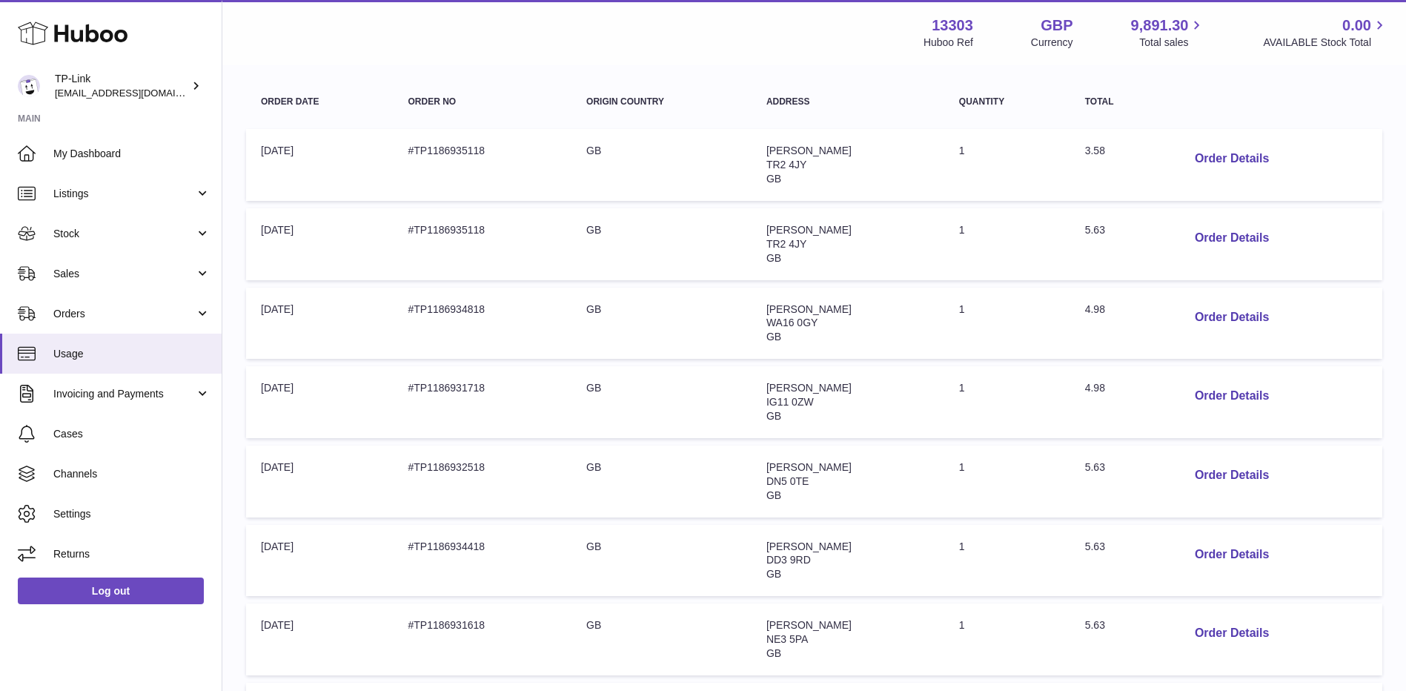
scroll to position [296, 0]
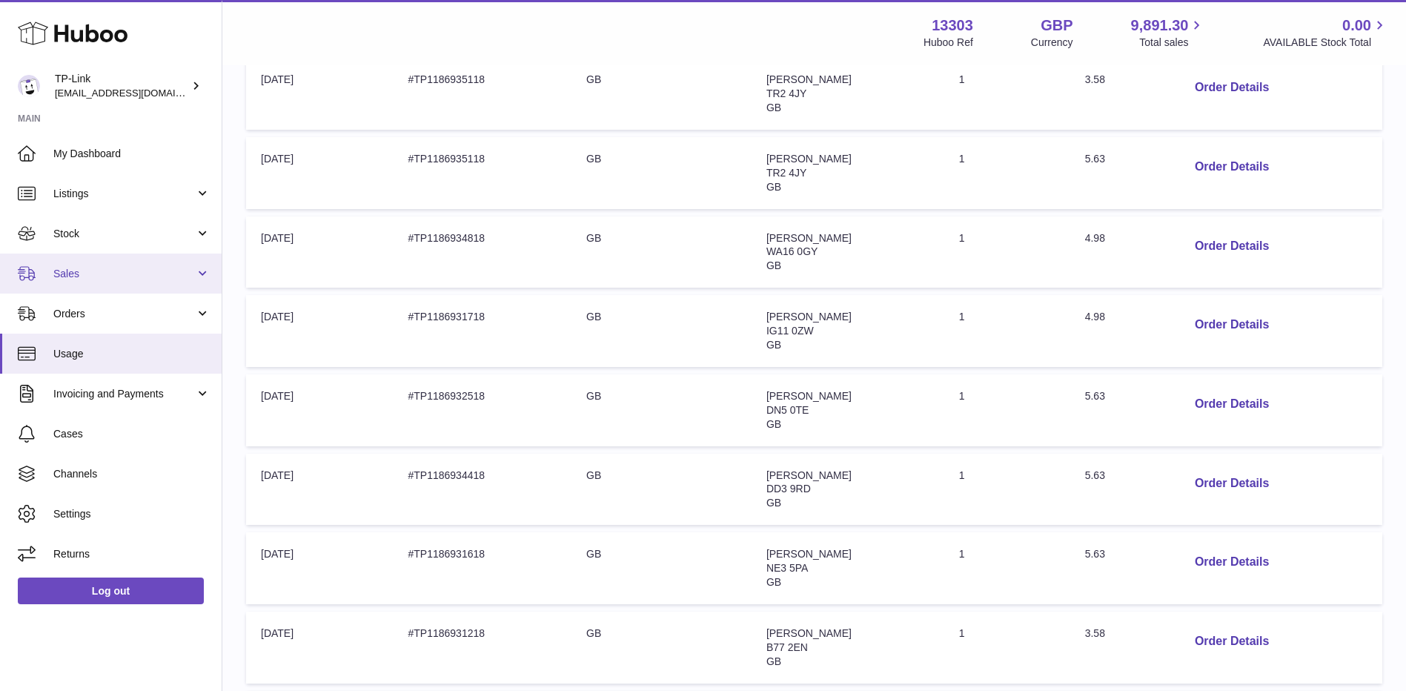
click at [99, 264] on link "Sales" at bounding box center [111, 273] width 222 height 40
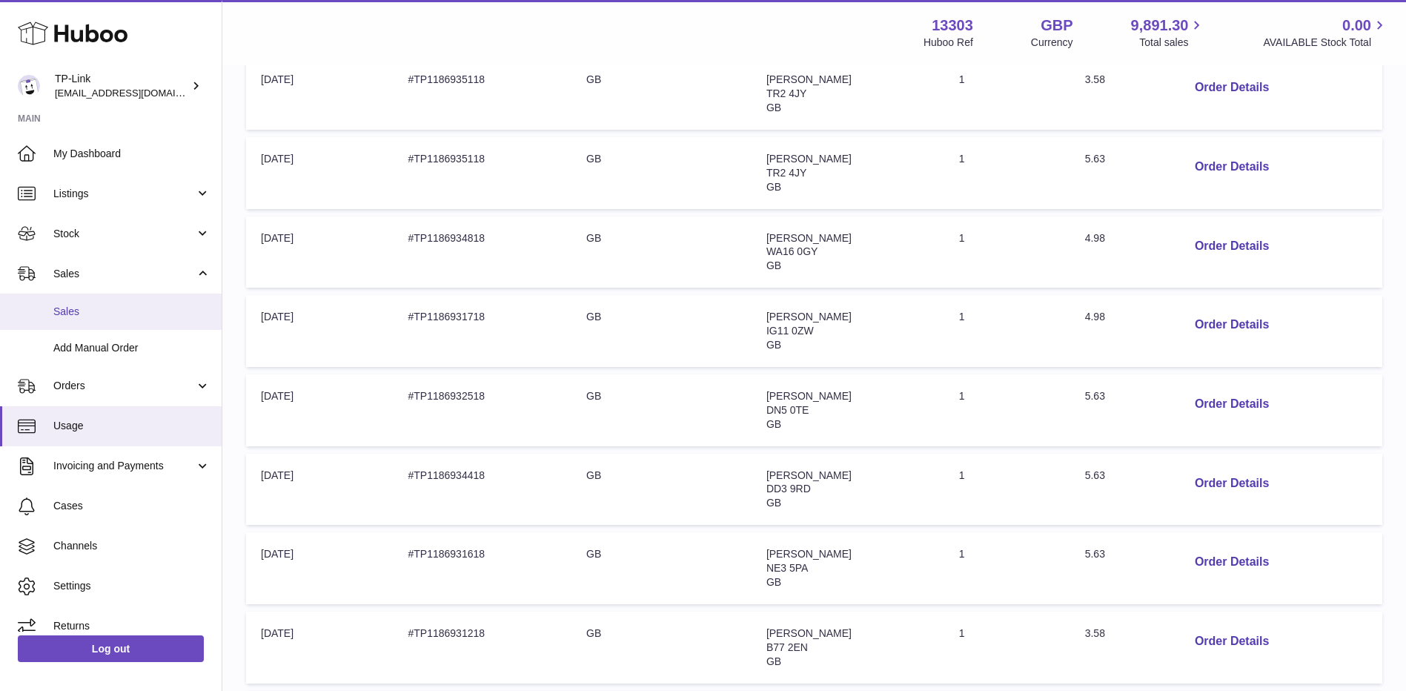
click at [85, 322] on link "Sales" at bounding box center [111, 311] width 222 height 36
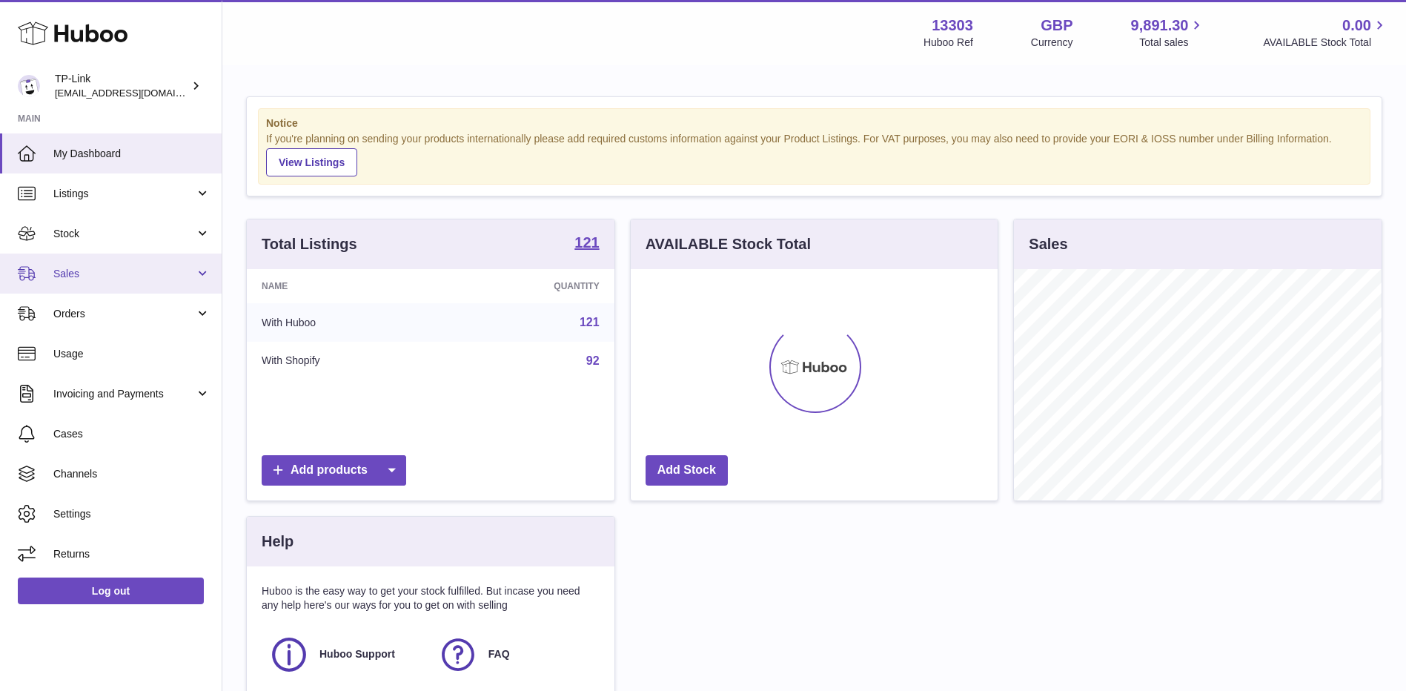
scroll to position [231, 367]
click at [122, 267] on span "Sales" at bounding box center [124, 274] width 142 height 14
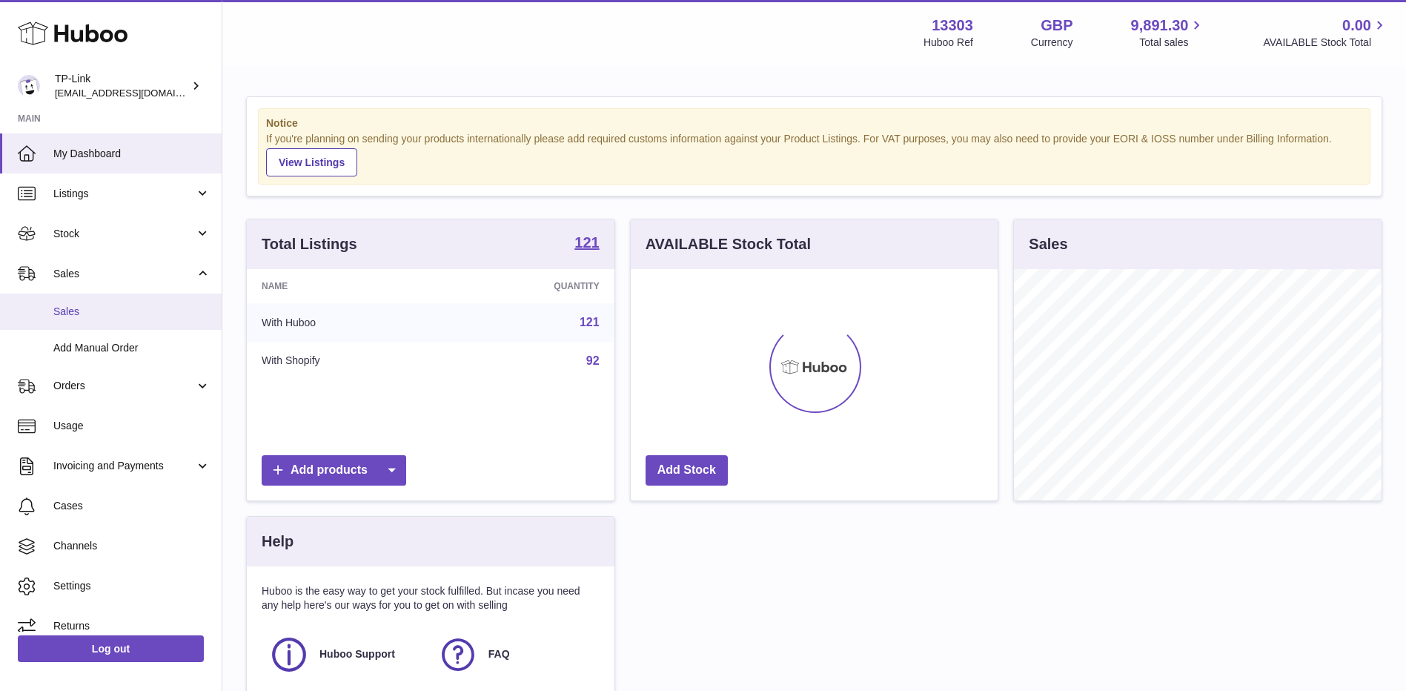
click at [102, 307] on span "Sales" at bounding box center [131, 312] width 157 height 14
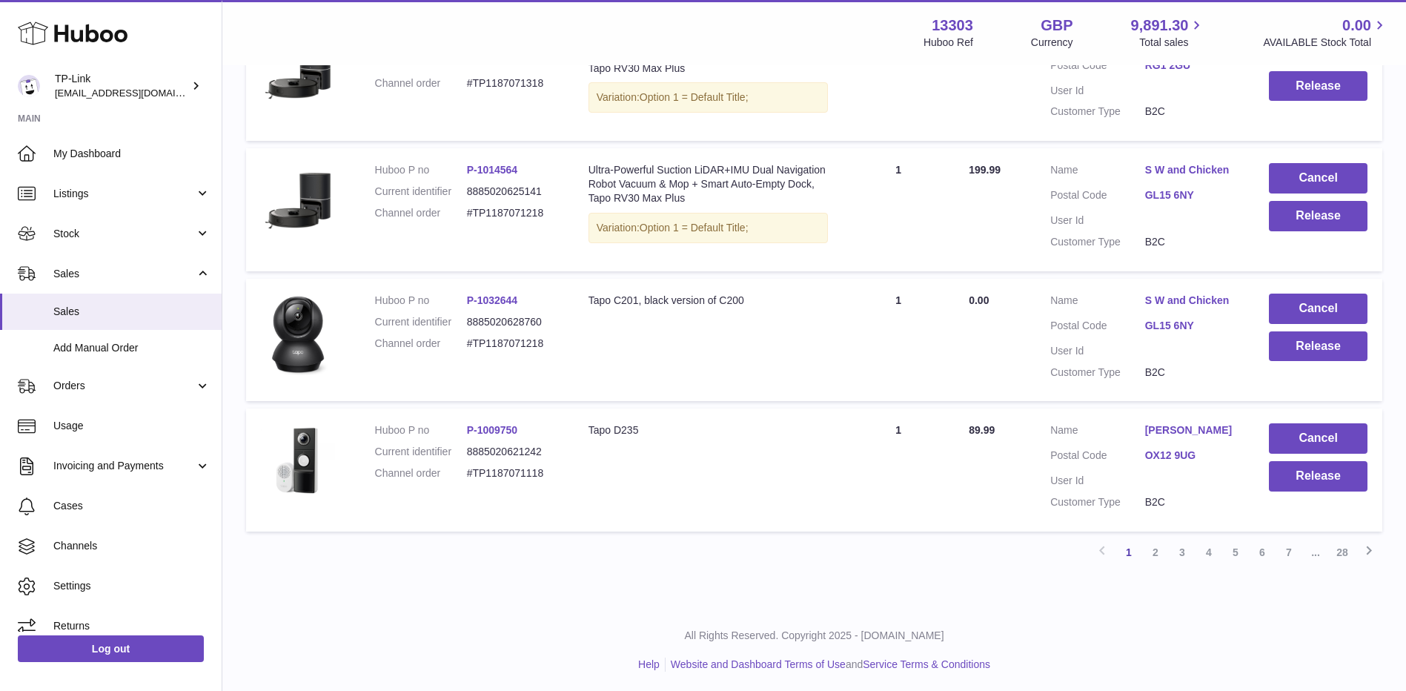
scroll to position [1137, 0]
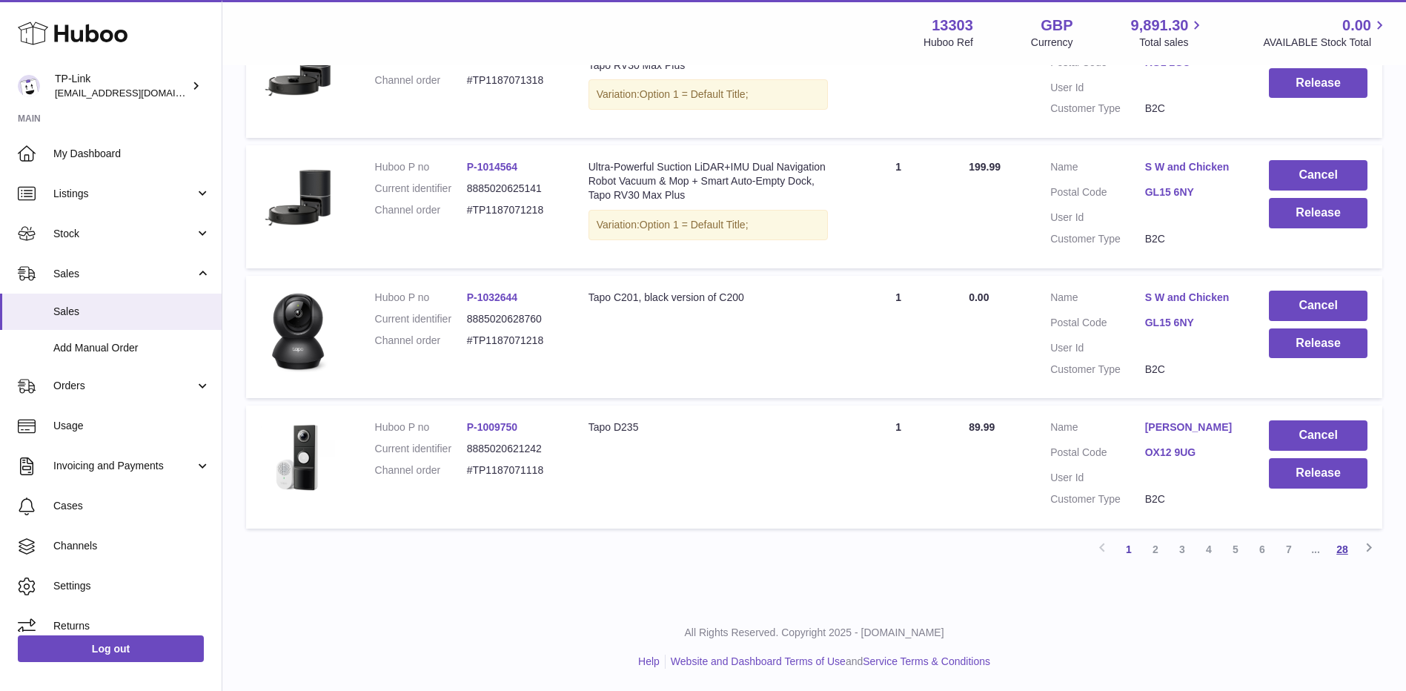
click at [1342, 542] on link "28" at bounding box center [1342, 549] width 27 height 27
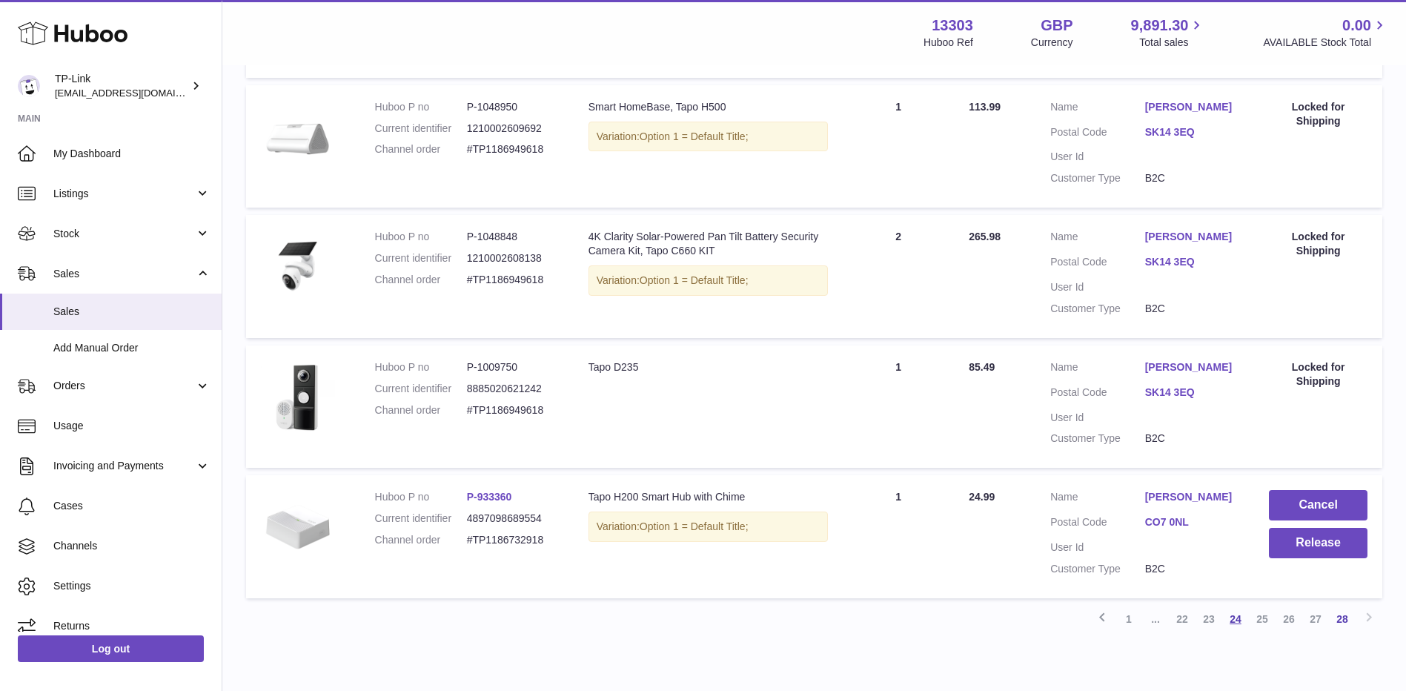
click at [1246, 617] on link "24" at bounding box center [1235, 618] width 27 height 27
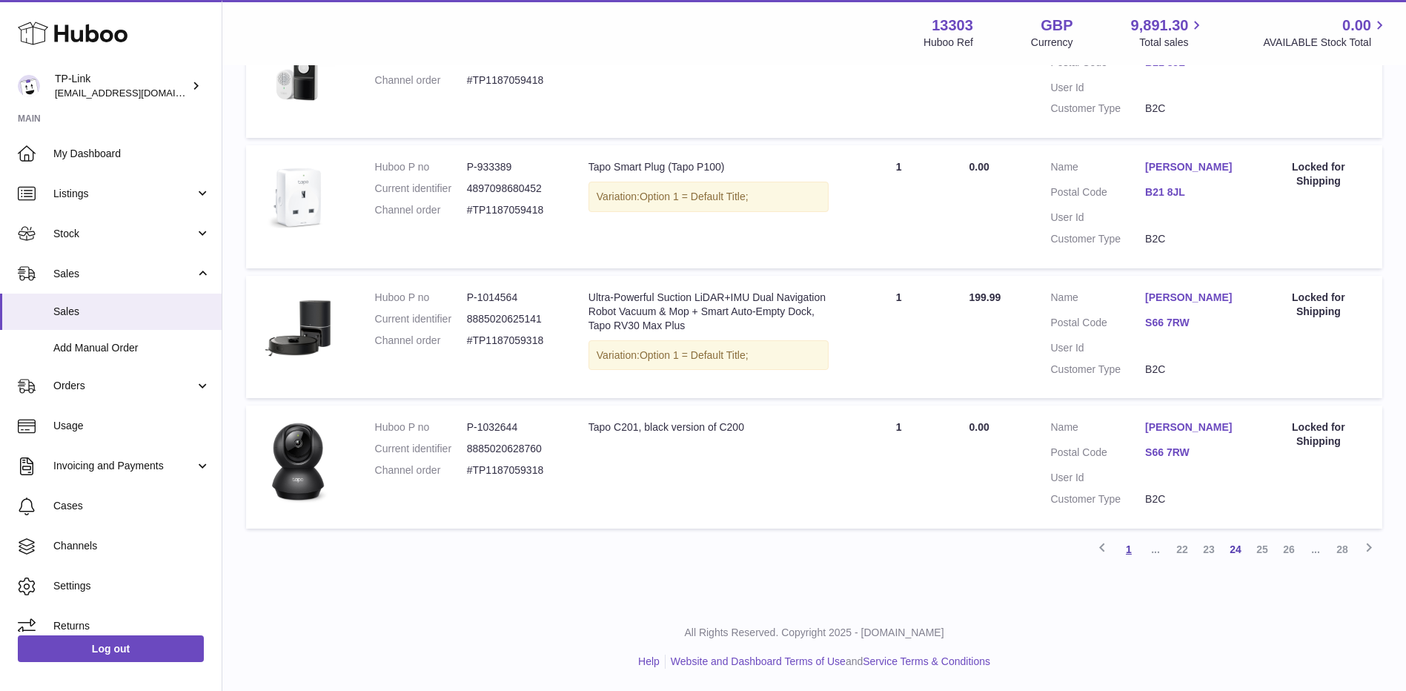
click at [1129, 545] on link "1" at bounding box center [1128, 549] width 27 height 27
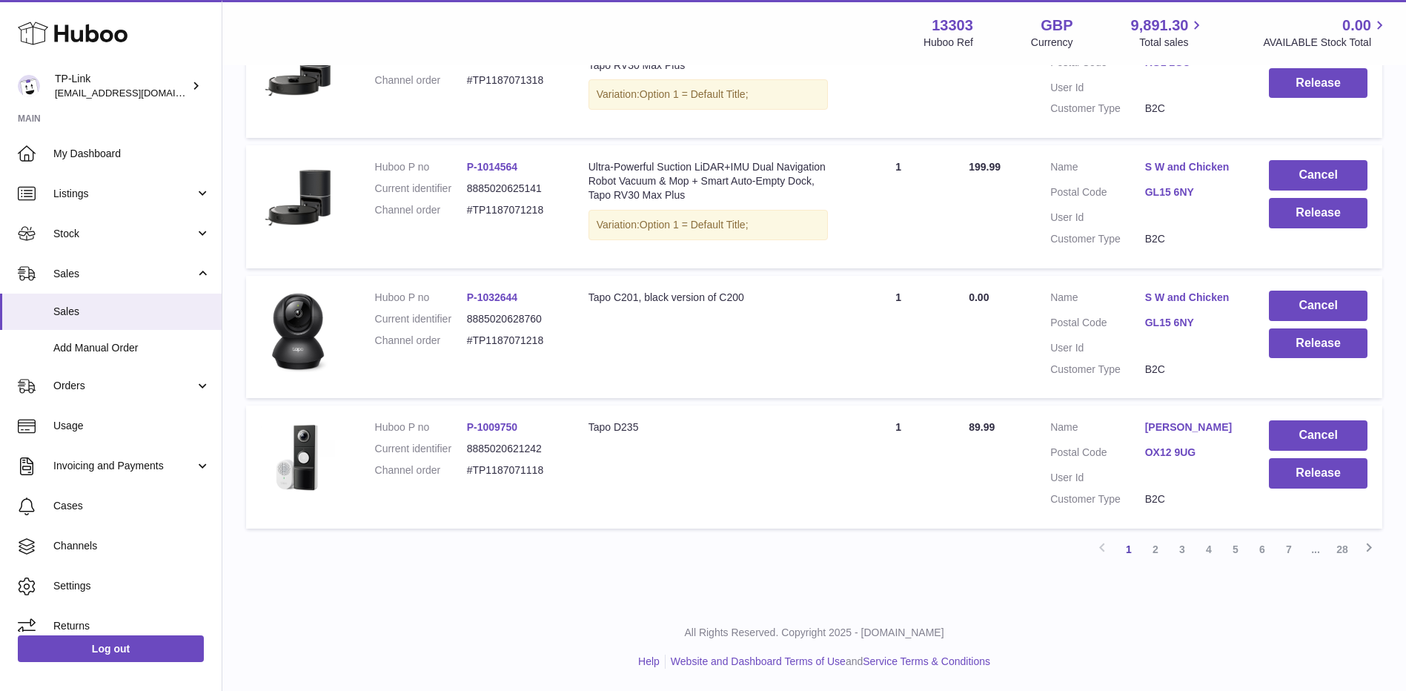
click at [1291, 548] on link "7" at bounding box center [1288, 549] width 27 height 27
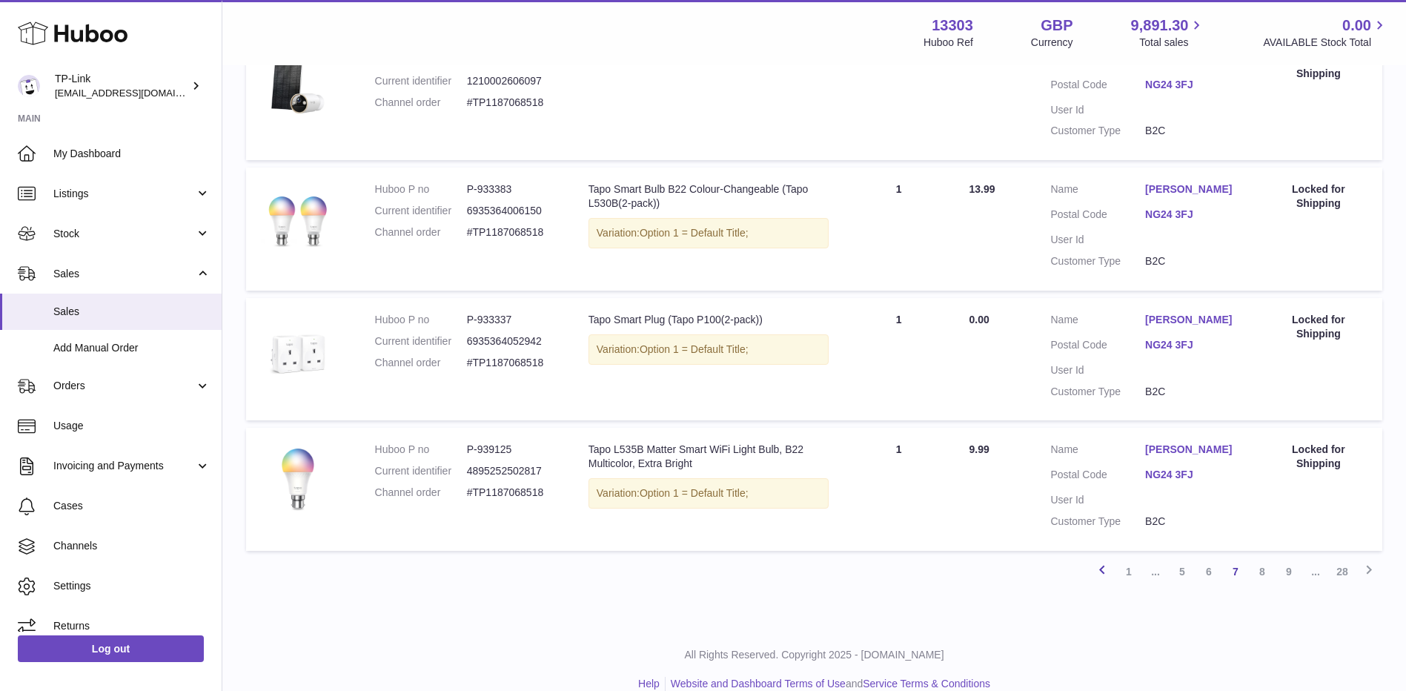
scroll to position [1193, 0]
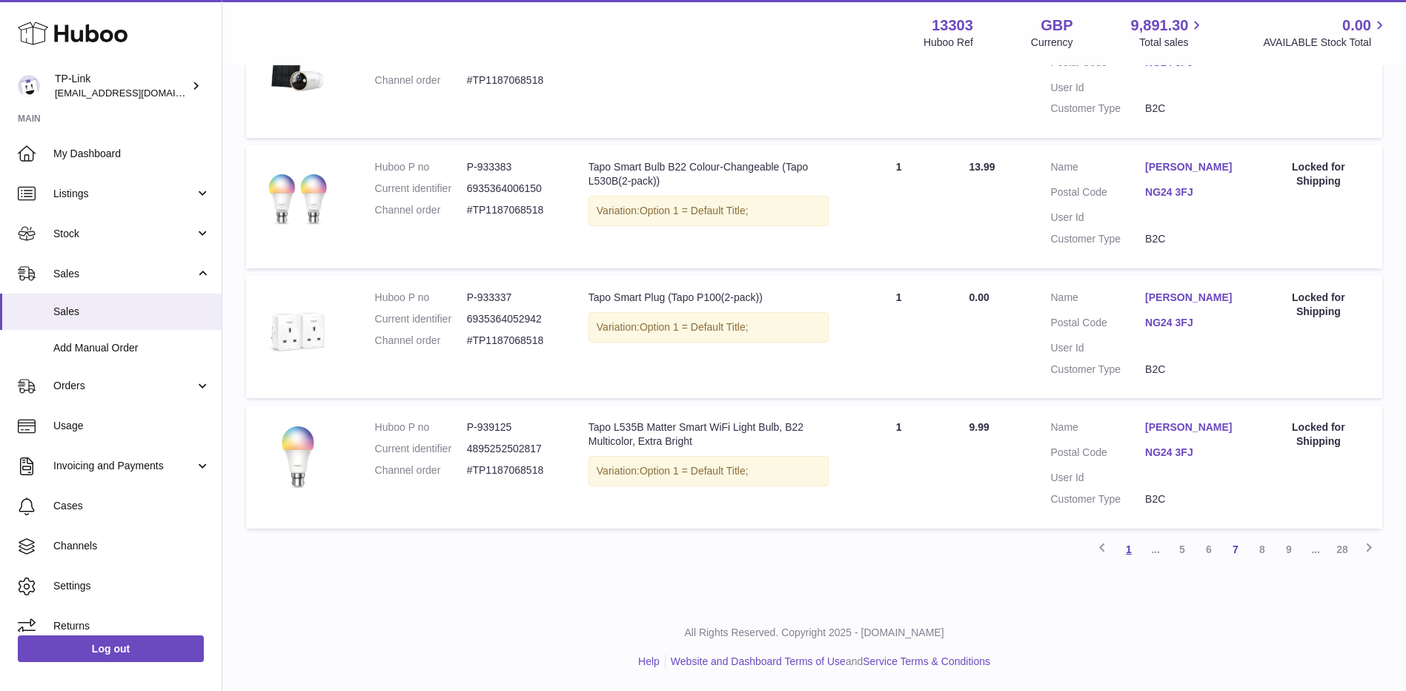
click at [1137, 557] on link "1" at bounding box center [1128, 549] width 27 height 27
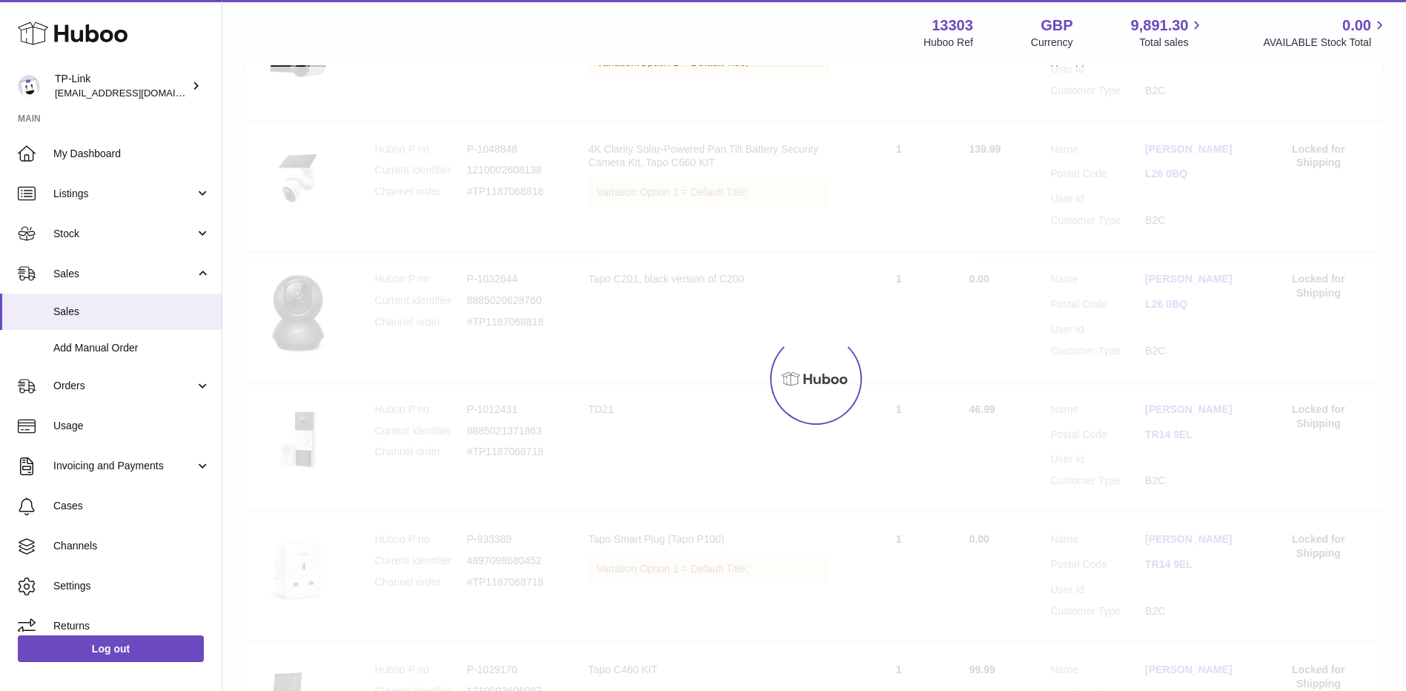
scroll to position [67, 0]
